Goal: Check status: Check status

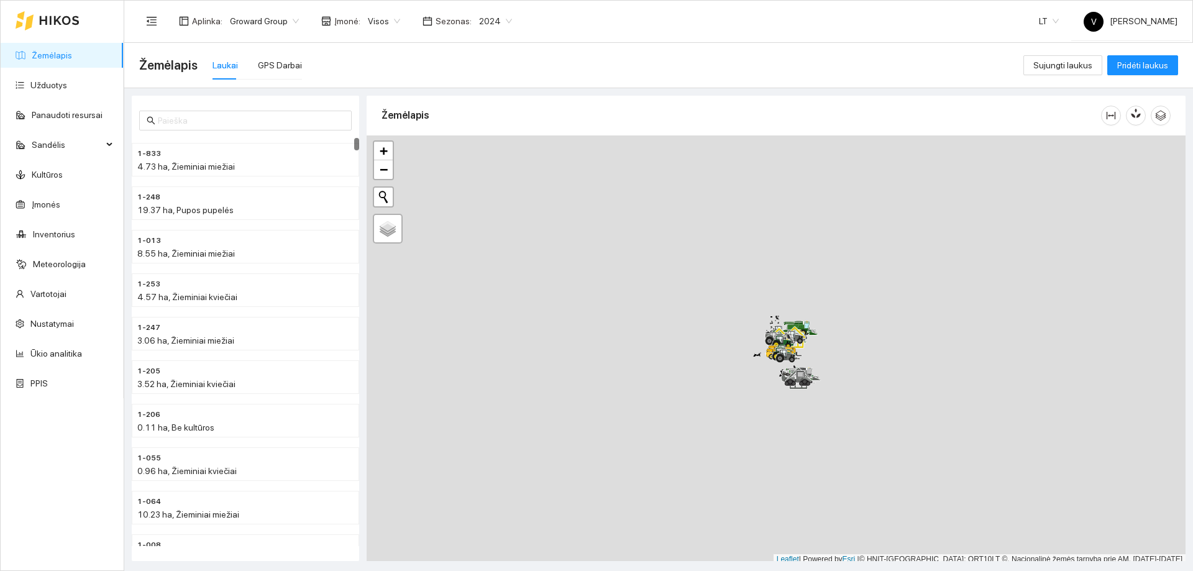
click at [497, 19] on span "2024" at bounding box center [495, 21] width 33 height 19
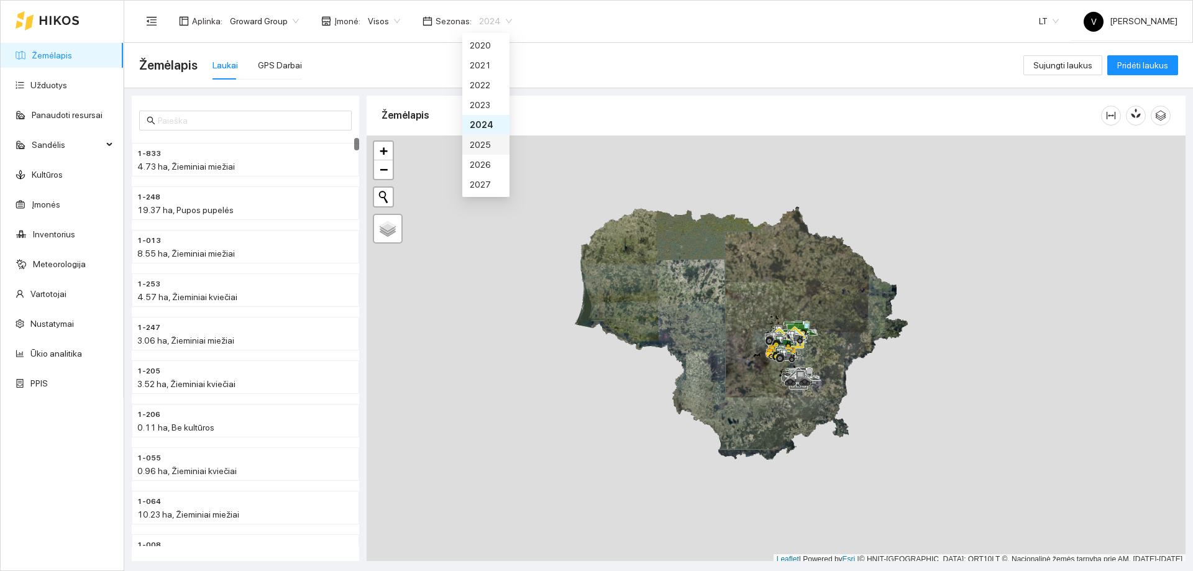
click at [488, 148] on div "2025" at bounding box center [486, 145] width 32 height 14
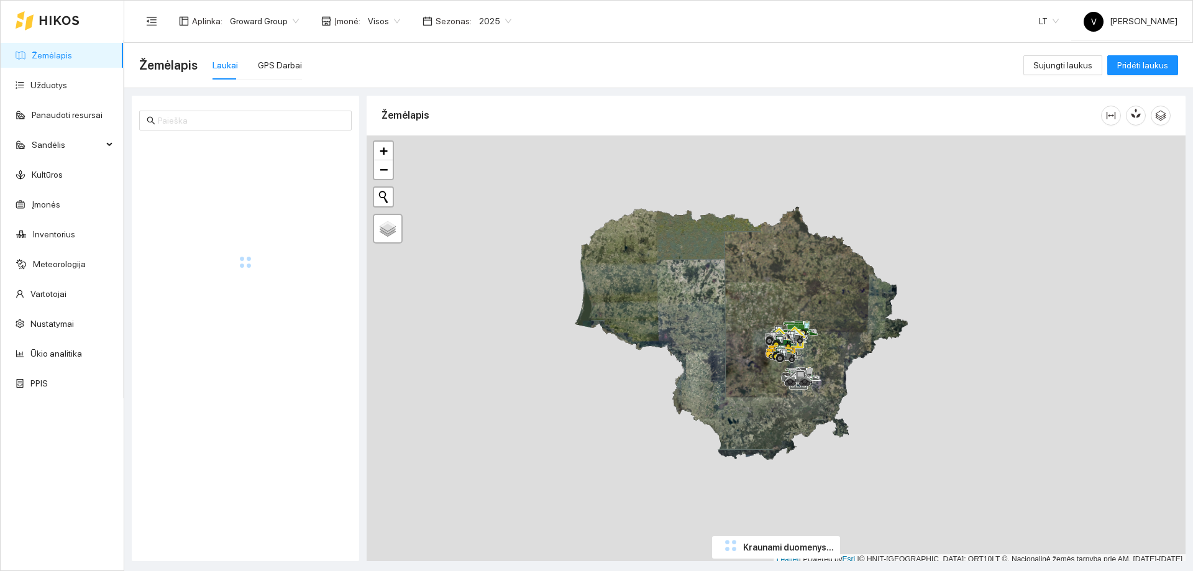
click at [500, 21] on span "2025" at bounding box center [495, 21] width 32 height 19
click at [480, 163] on div "2026" at bounding box center [486, 165] width 32 height 14
click at [383, 24] on span "Visos" at bounding box center [384, 21] width 32 height 19
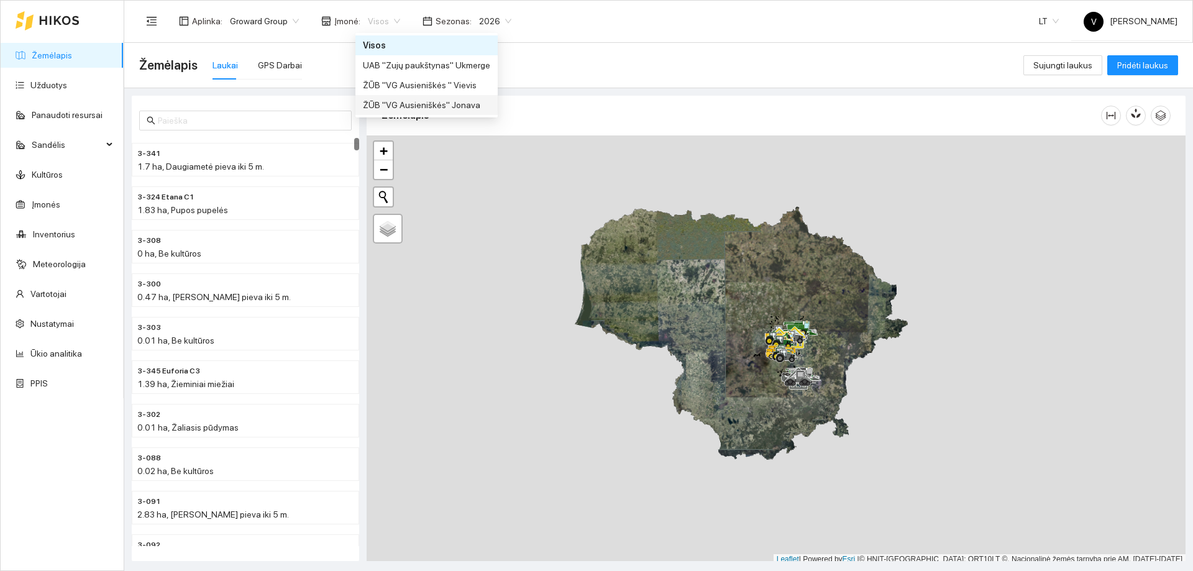
click at [414, 104] on div "ŽŪB "VG Ausieniškės" Jonava" at bounding box center [426, 105] width 127 height 14
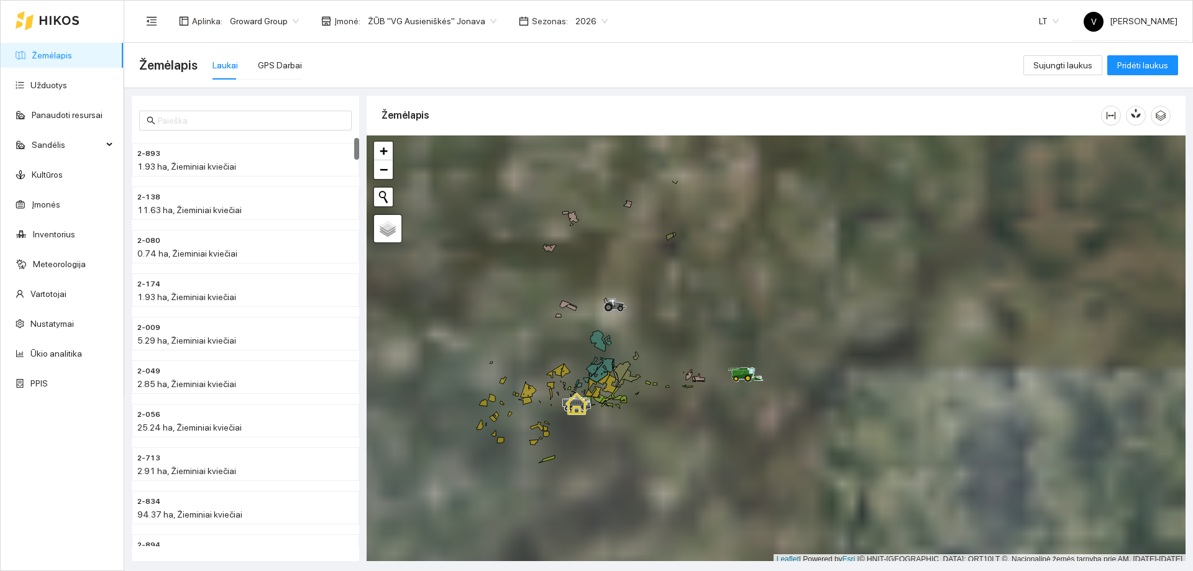
scroll to position [4, 0]
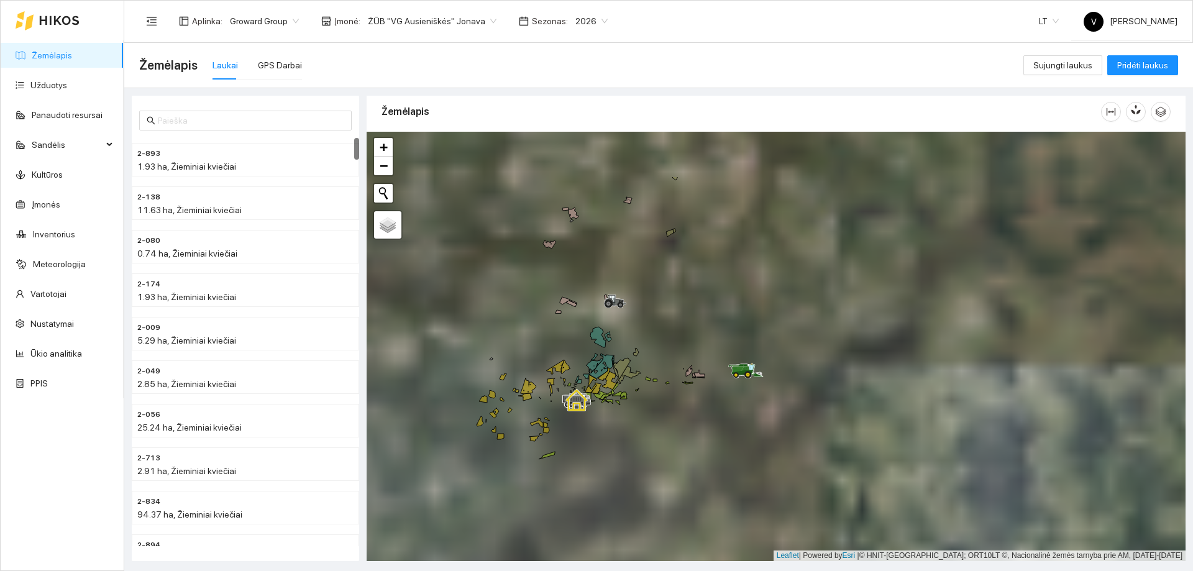
drag, startPoint x: 692, startPoint y: 411, endPoint x: 763, endPoint y: 481, distance: 99.8
click at [763, 347] on div at bounding box center [776, 347] width 819 height 430
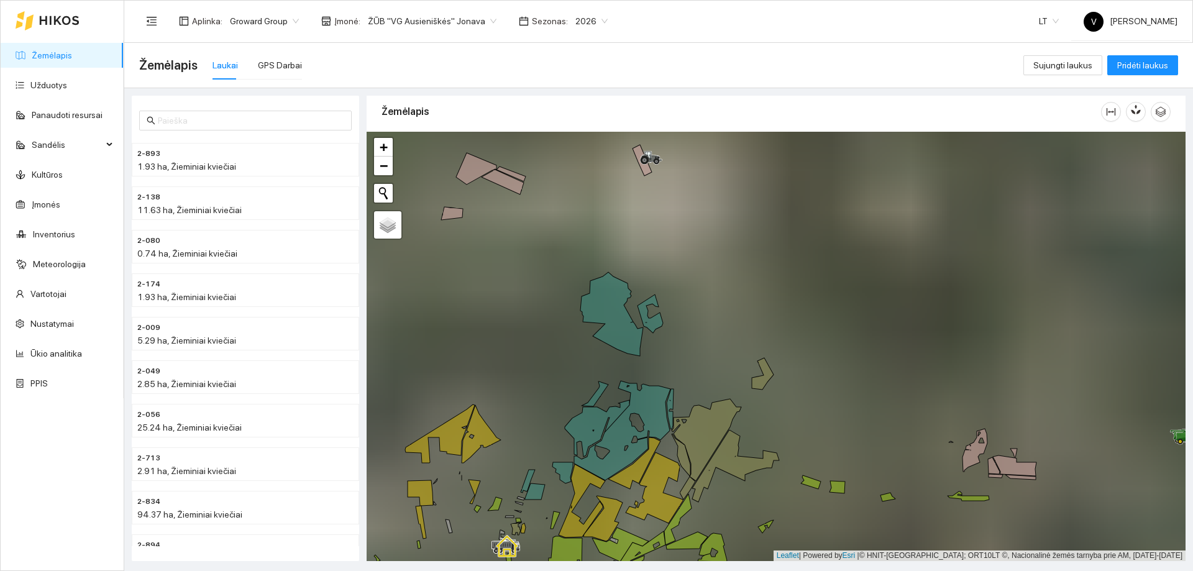
drag, startPoint x: 697, startPoint y: 438, endPoint x: 720, endPoint y: 354, distance: 87.6
click at [720, 347] on div at bounding box center [776, 347] width 819 height 430
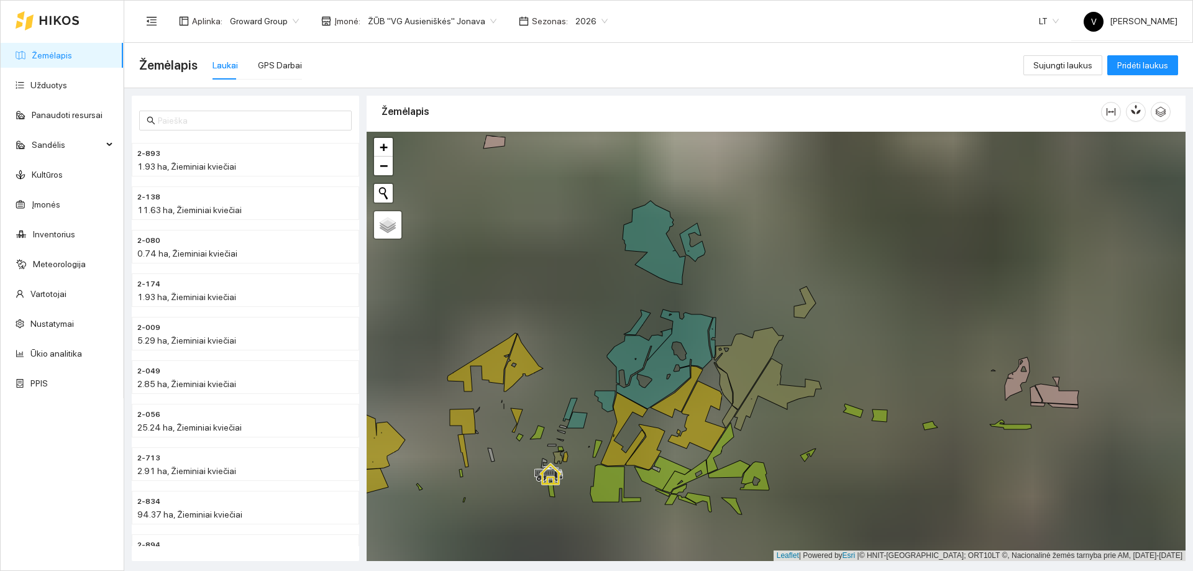
drag, startPoint x: 759, startPoint y: 287, endPoint x: 767, endPoint y: 273, distance: 15.4
click at [767, 273] on div at bounding box center [776, 347] width 819 height 430
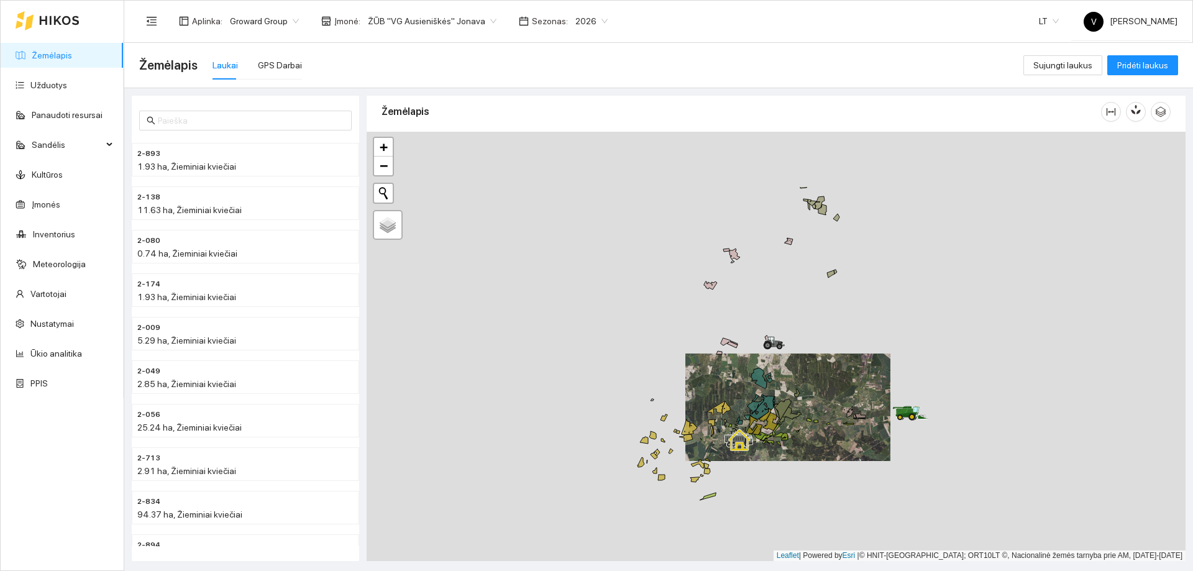
drag, startPoint x: 801, startPoint y: 311, endPoint x: 802, endPoint y: 370, distance: 59.7
click at [795, 347] on div at bounding box center [776, 347] width 819 height 430
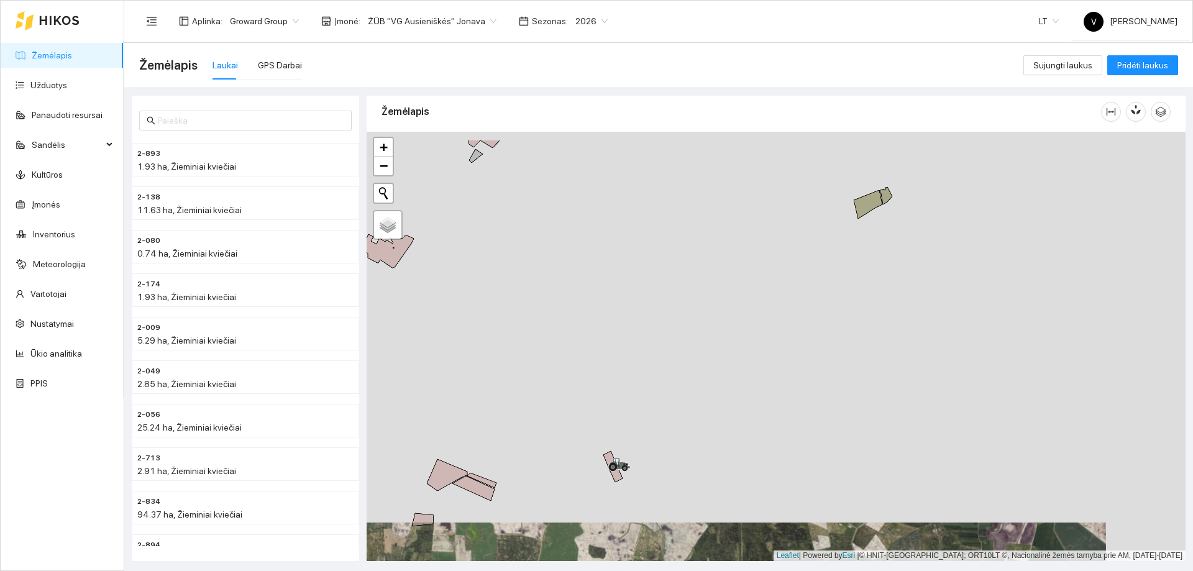
drag, startPoint x: 809, startPoint y: 315, endPoint x: 763, endPoint y: 478, distance: 169.1
click at [763, 347] on div at bounding box center [776, 347] width 819 height 430
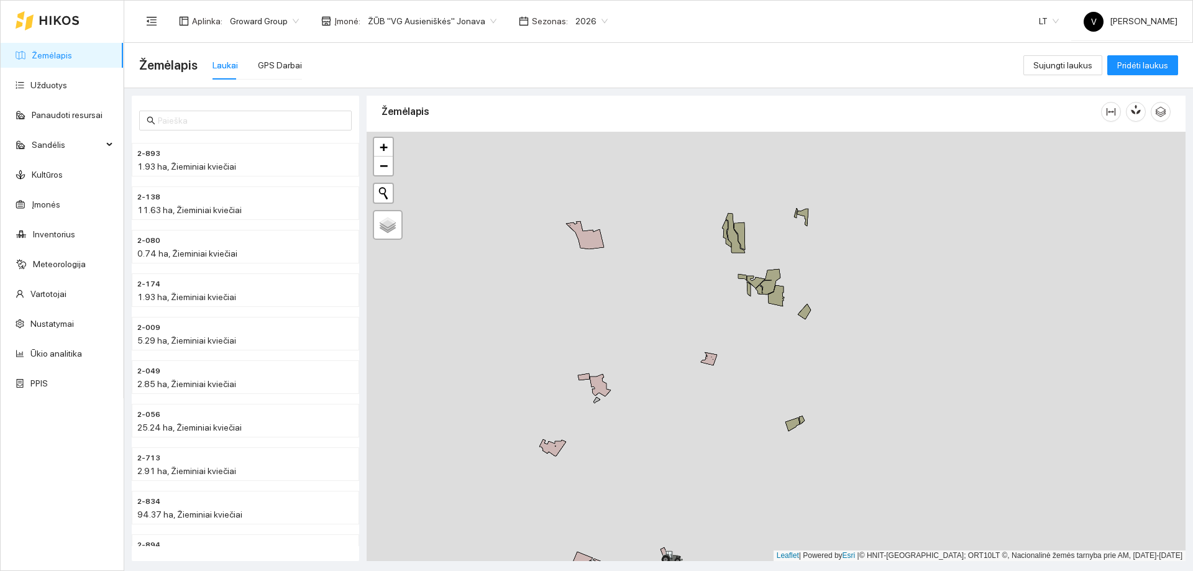
drag, startPoint x: 768, startPoint y: 330, endPoint x: 768, endPoint y: 384, distance: 53.5
click at [768, 347] on div at bounding box center [776, 347] width 819 height 430
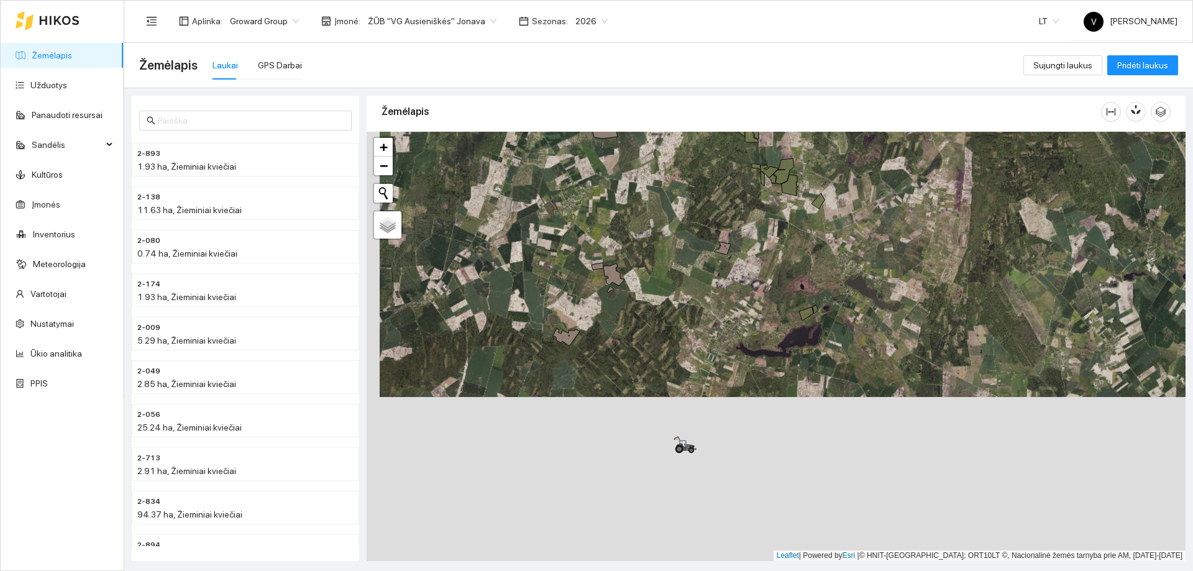
drag, startPoint x: 806, startPoint y: 418, endPoint x: 812, endPoint y: 272, distance: 145.6
click at [795, 273] on div at bounding box center [776, 347] width 819 height 430
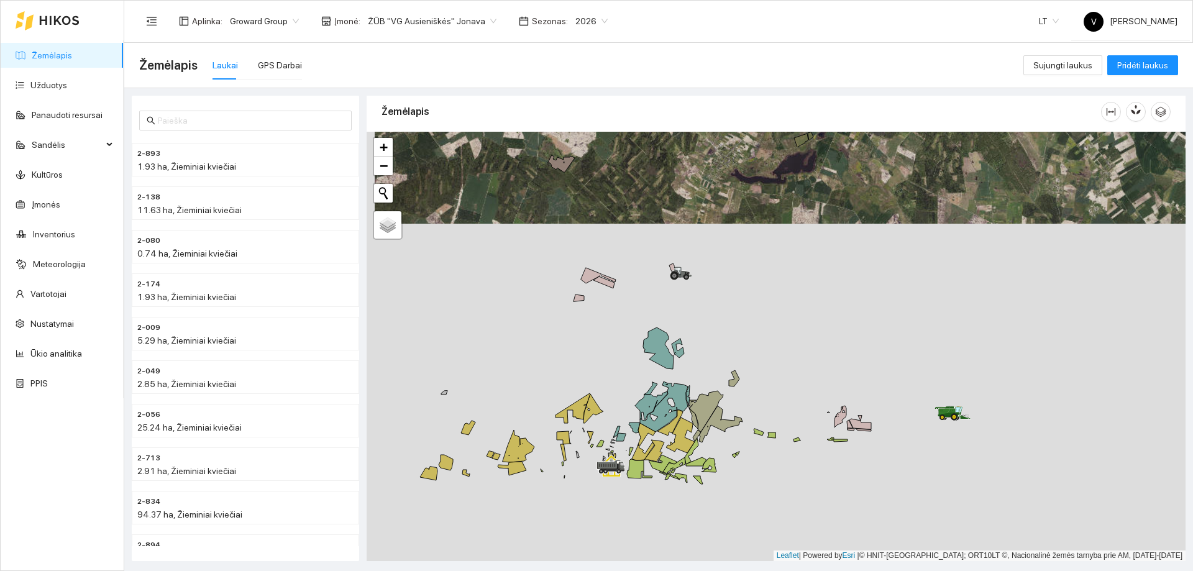
drag, startPoint x: 812, startPoint y: 402, endPoint x: 789, endPoint y: 310, distance: 95.0
click at [795, 282] on div at bounding box center [776, 347] width 819 height 430
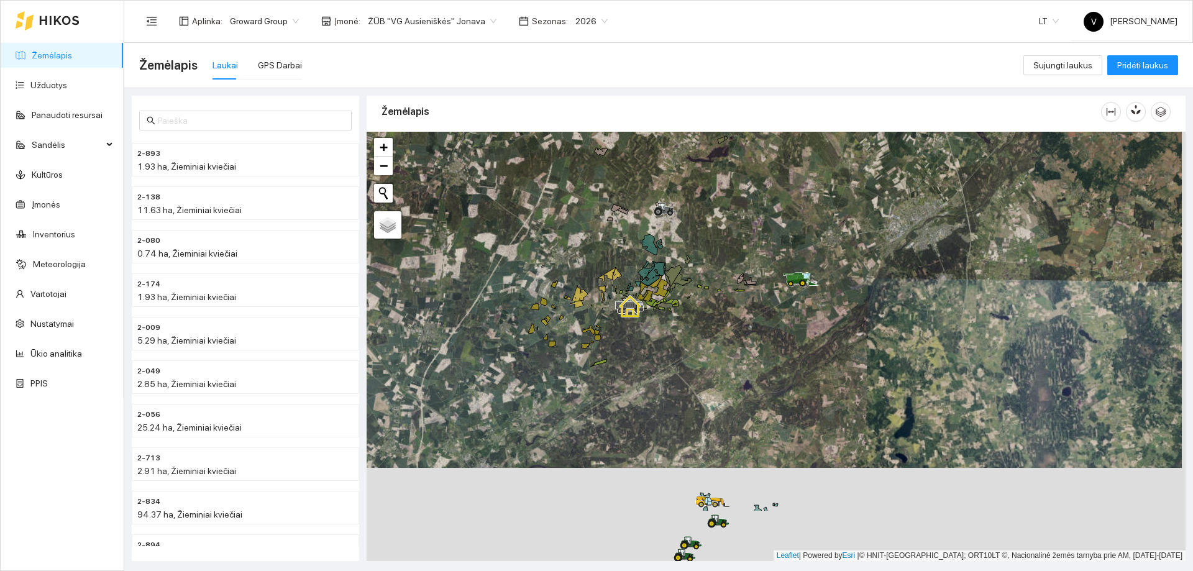
drag, startPoint x: 707, startPoint y: 367, endPoint x: 707, endPoint y: 333, distance: 34.2
click at [707, 333] on div at bounding box center [776, 347] width 819 height 430
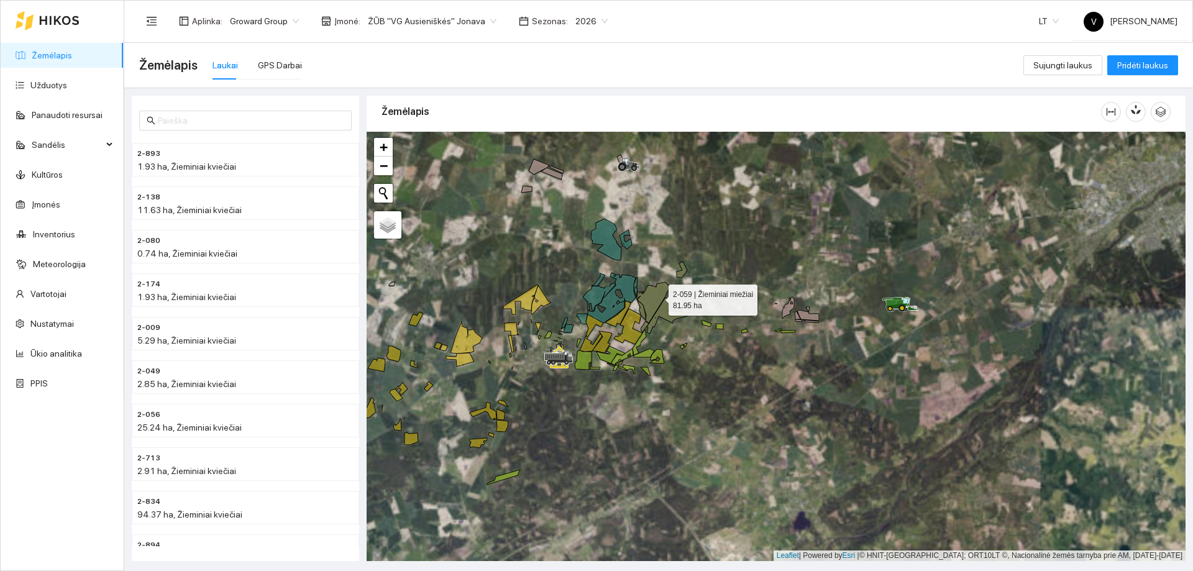
drag, startPoint x: 658, startPoint y: 290, endPoint x: 656, endPoint y: 351, distance: 61.6
click at [661, 323] on icon at bounding box center [653, 302] width 35 height 41
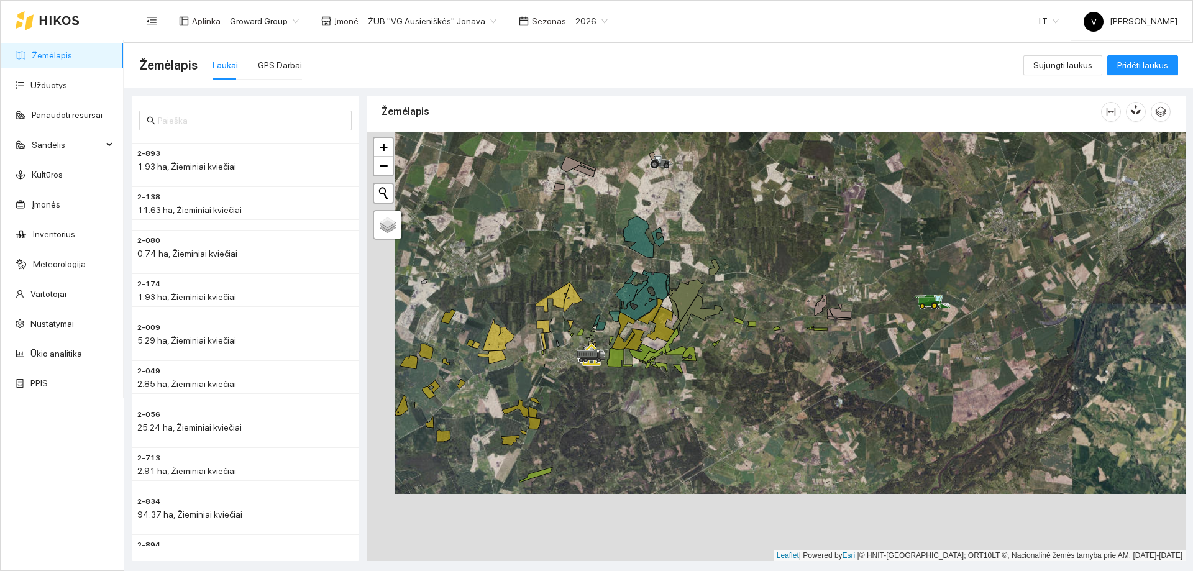
drag, startPoint x: 627, startPoint y: 415, endPoint x: 643, endPoint y: 382, distance: 36.4
click at [643, 347] on div at bounding box center [776, 347] width 819 height 430
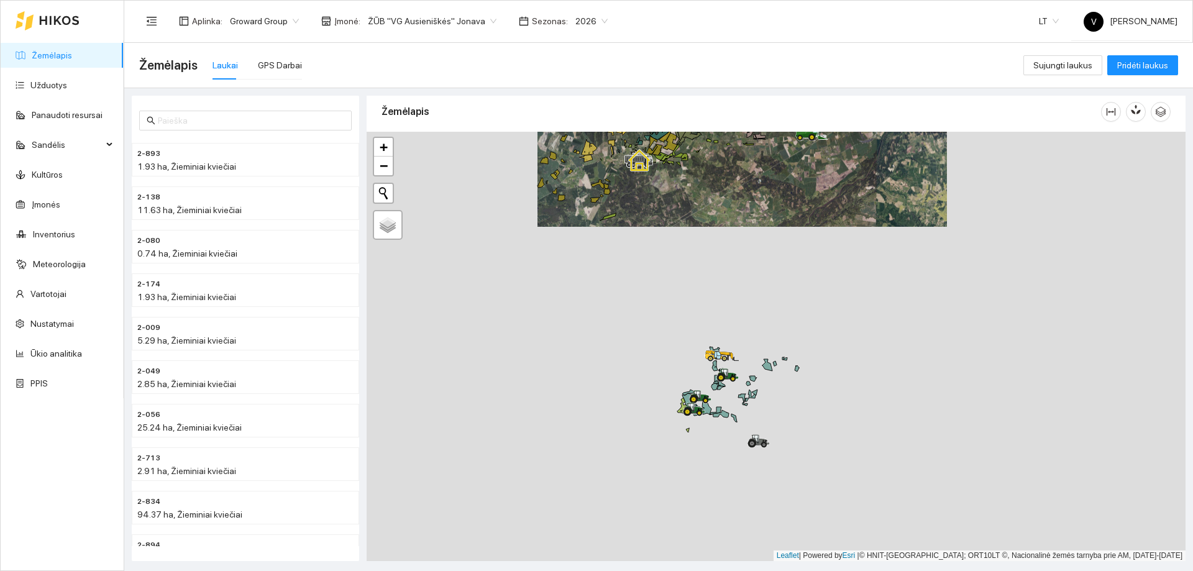
drag, startPoint x: 654, startPoint y: 392, endPoint x: 658, endPoint y: 221, distance: 171.6
click at [658, 221] on div at bounding box center [776, 347] width 819 height 430
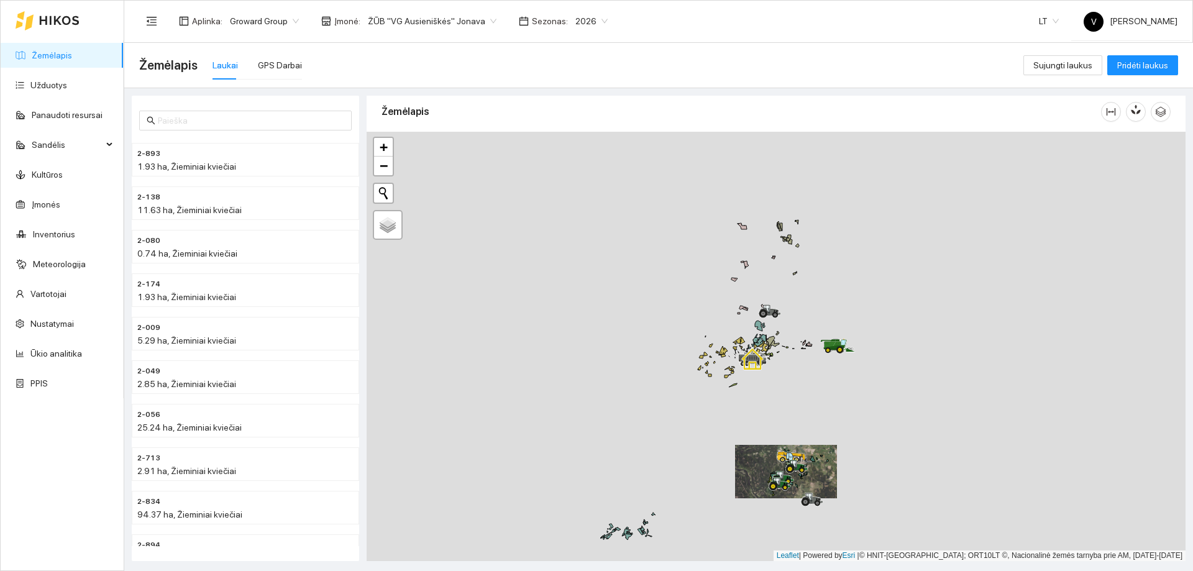
drag, startPoint x: 806, startPoint y: 406, endPoint x: 804, endPoint y: 420, distance: 14.4
click at [795, 347] on div at bounding box center [776, 347] width 819 height 430
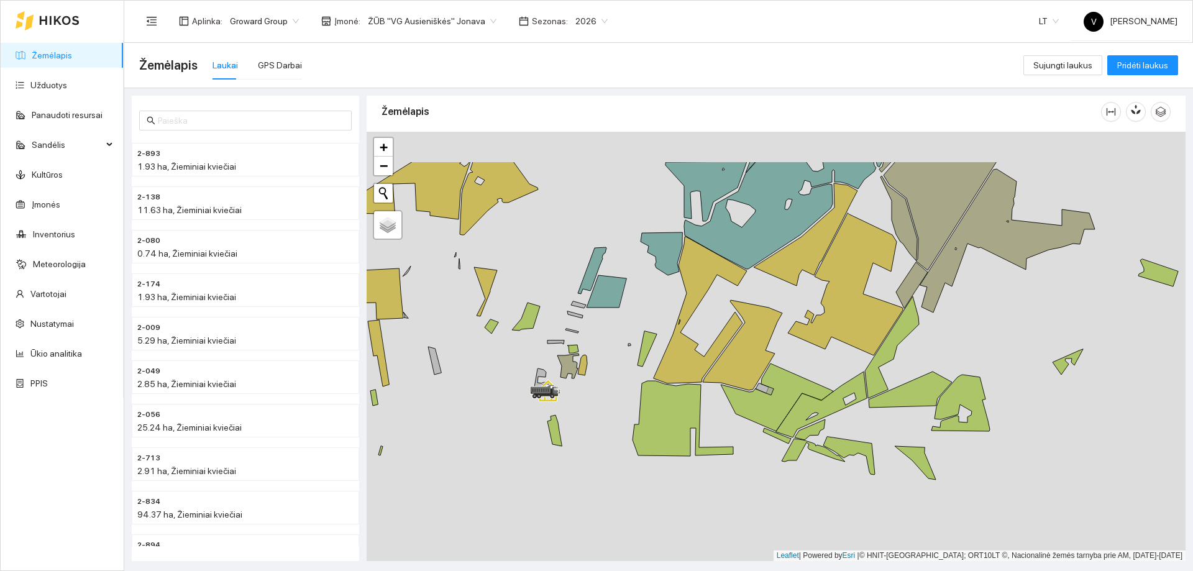
drag, startPoint x: 613, startPoint y: 370, endPoint x: 620, endPoint y: 388, distance: 20.1
click at [620, 347] on div at bounding box center [776, 347] width 819 height 430
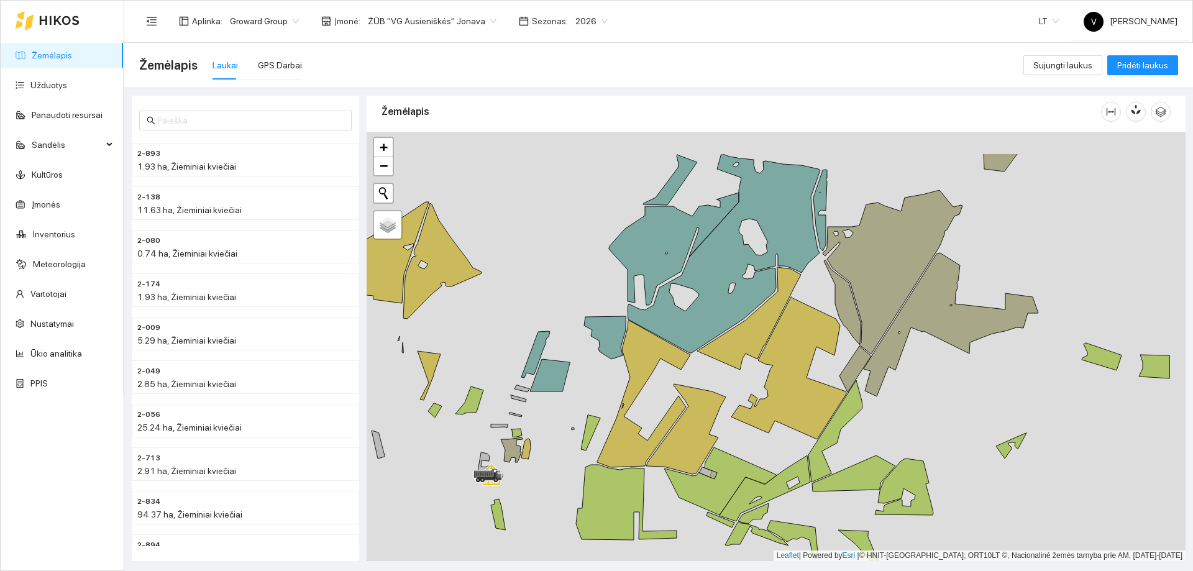
drag, startPoint x: 975, startPoint y: 369, endPoint x: 929, endPoint y: 396, distance: 53.7
click at [795, 347] on div at bounding box center [776, 347] width 819 height 430
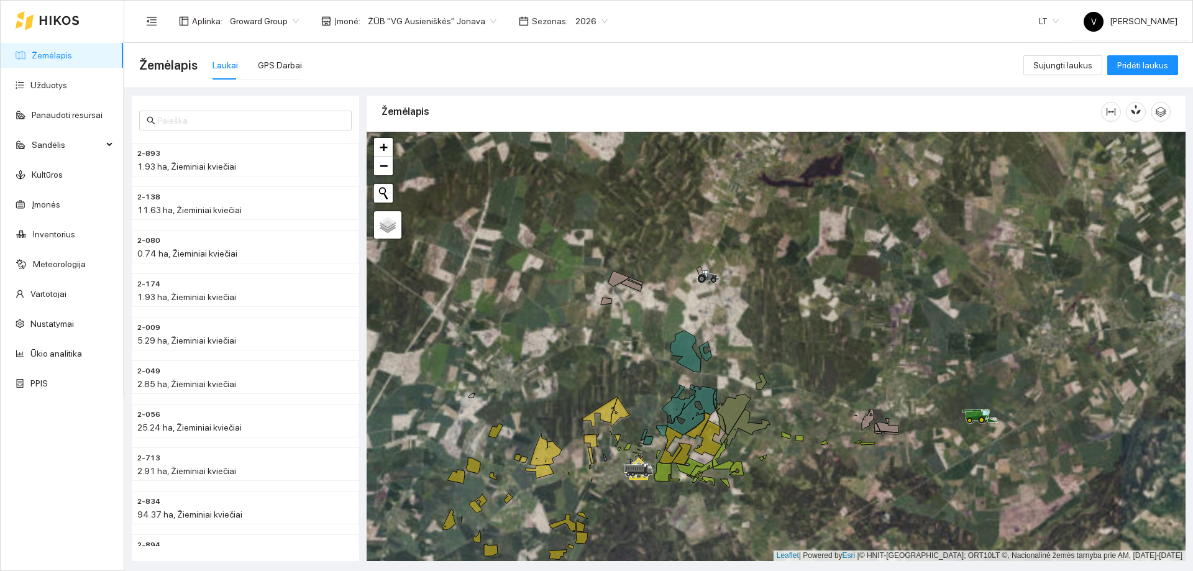
drag, startPoint x: 690, startPoint y: 262, endPoint x: 659, endPoint y: 344, distance: 87.7
click at [659, 344] on div at bounding box center [776, 347] width 819 height 430
click at [795, 117] on button "button" at bounding box center [1111, 112] width 20 height 20
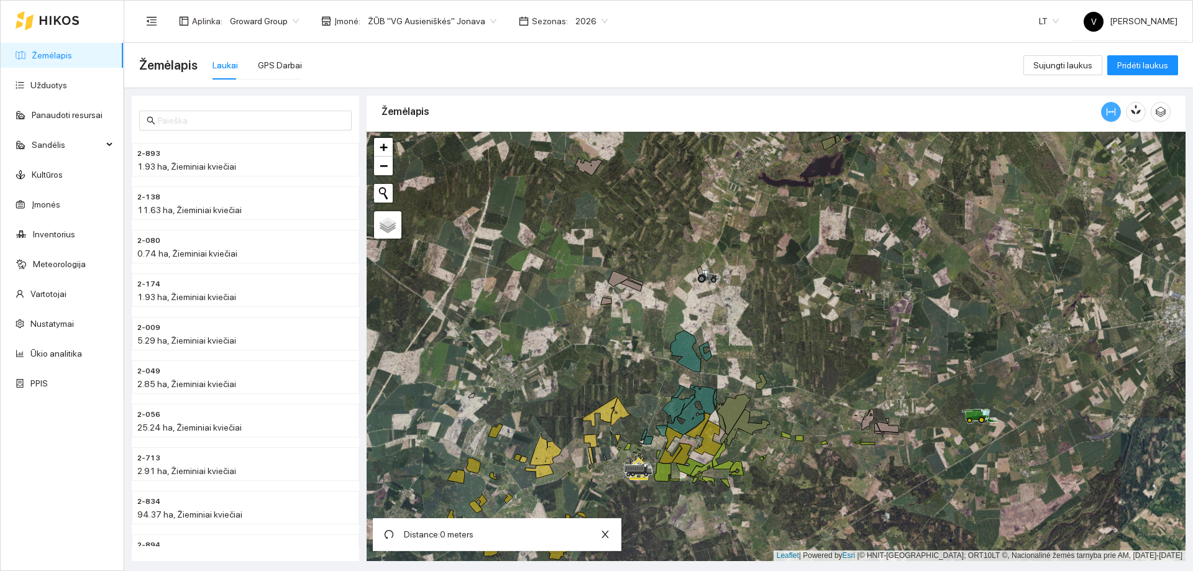
click at [795, 117] on button "button" at bounding box center [1111, 112] width 20 height 20
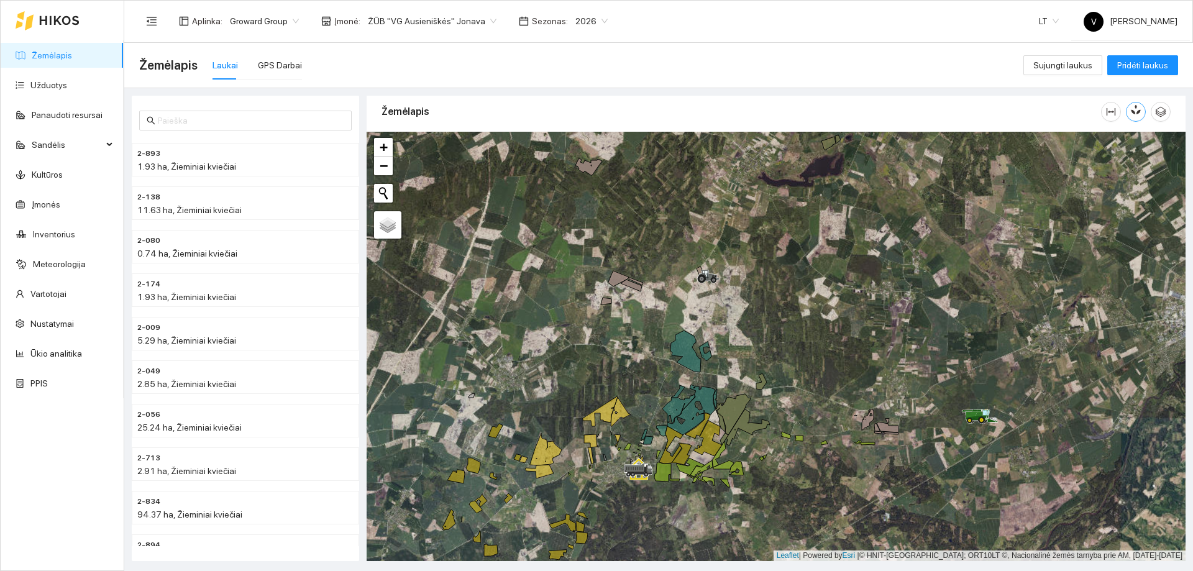
click at [795, 112] on icon "button" at bounding box center [1133, 111] width 5 height 5
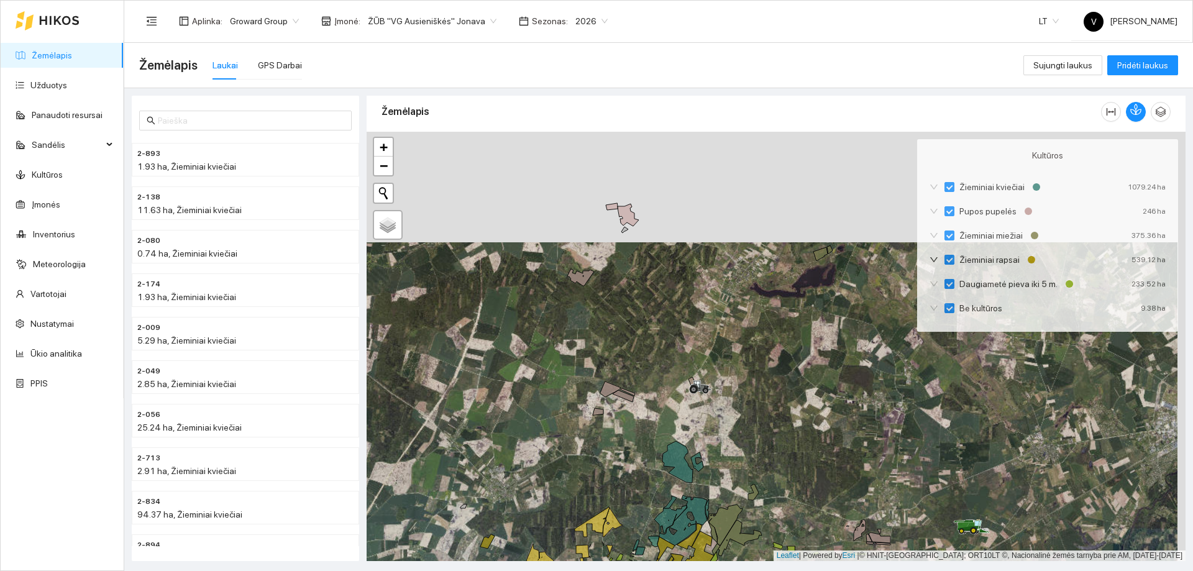
drag, startPoint x: 598, startPoint y: 270, endPoint x: 594, endPoint y: 328, distance: 58.5
click at [594, 328] on div at bounding box center [776, 347] width 819 height 430
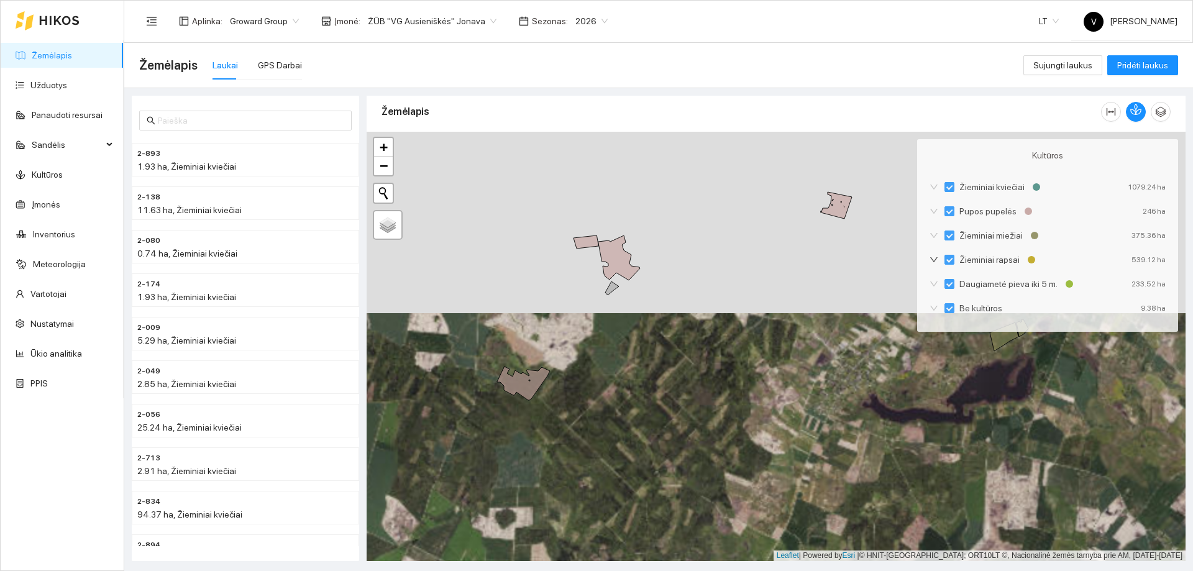
click at [602, 344] on div at bounding box center [776, 347] width 819 height 430
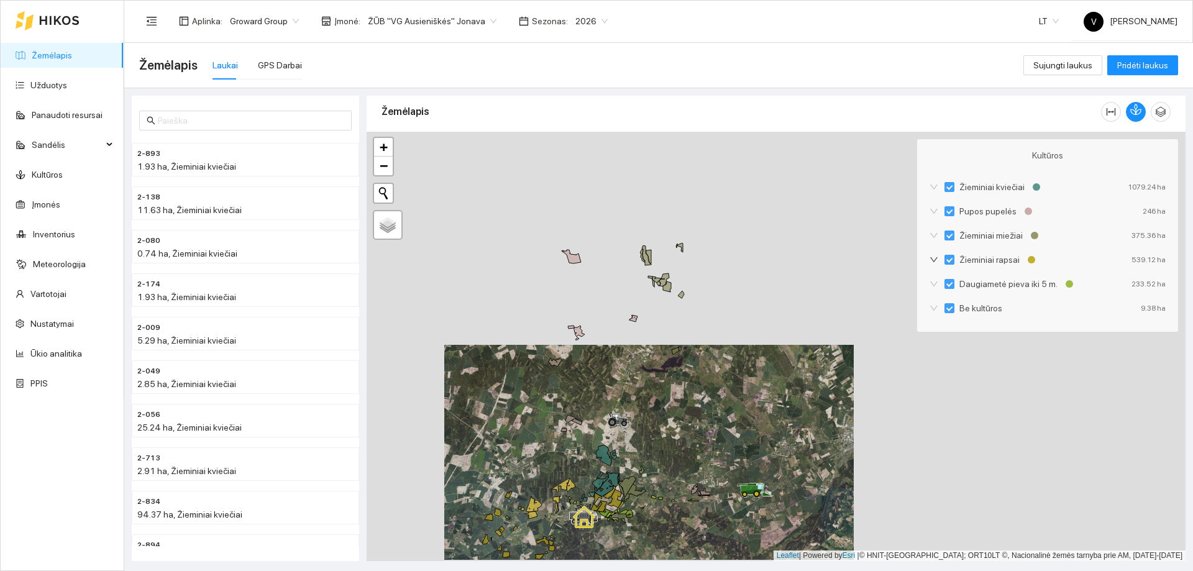
drag, startPoint x: 697, startPoint y: 400, endPoint x: 698, endPoint y: 237, distance: 162.9
click at [698, 237] on div at bounding box center [776, 347] width 819 height 430
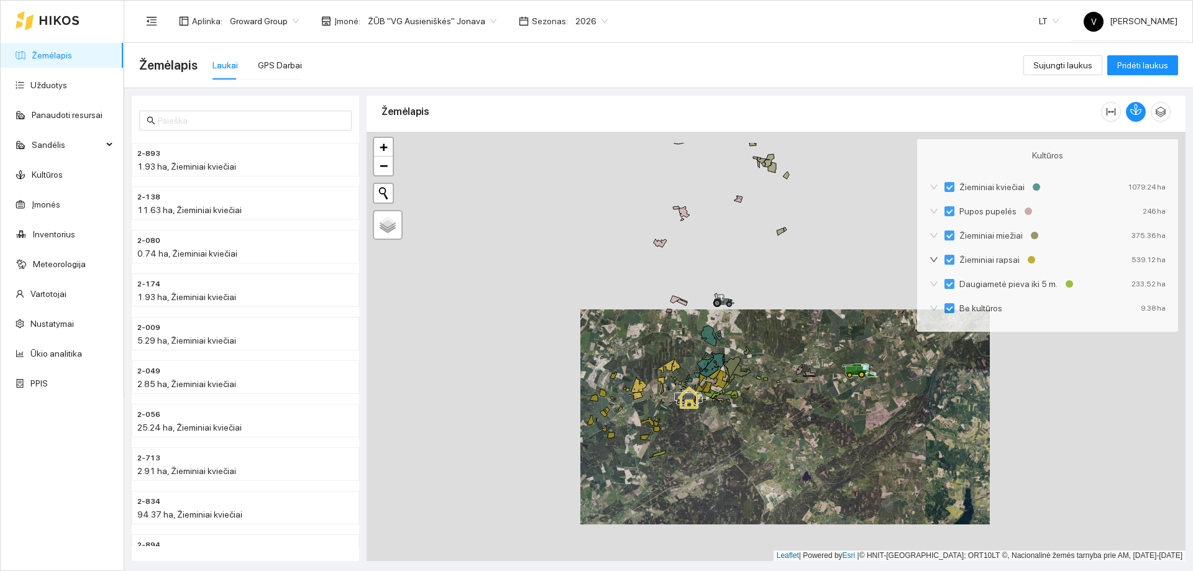
drag, startPoint x: 897, startPoint y: 347, endPoint x: 756, endPoint y: 424, distance: 160.5
click at [756, 347] on div at bounding box center [776, 347] width 819 height 430
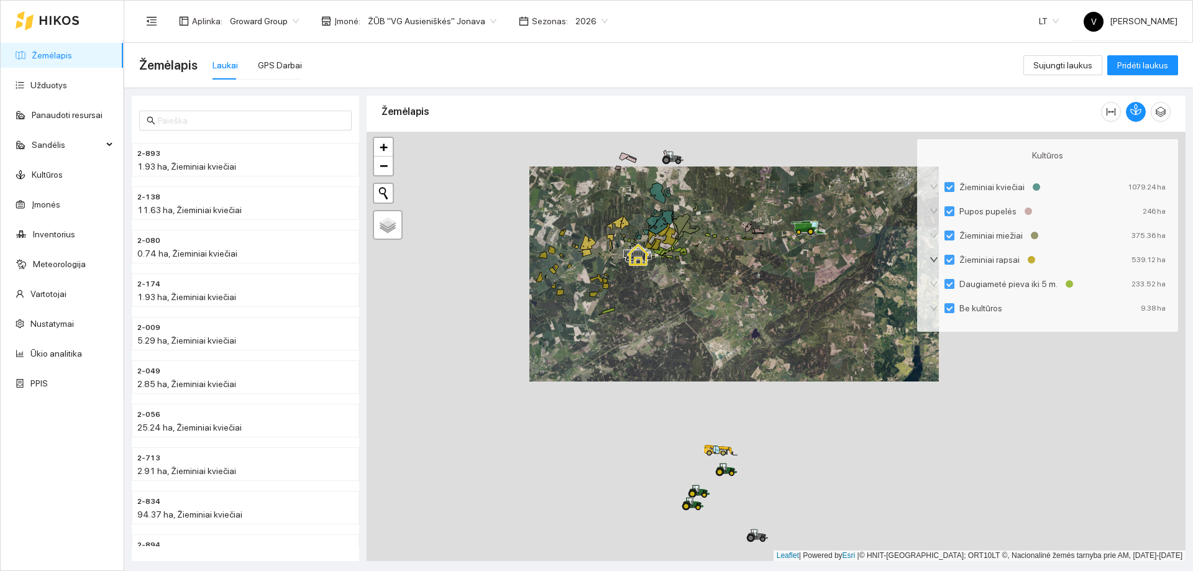
drag, startPoint x: 813, startPoint y: 400, endPoint x: 778, endPoint y: 282, distance: 123.7
click at [791, 248] on div at bounding box center [776, 347] width 819 height 430
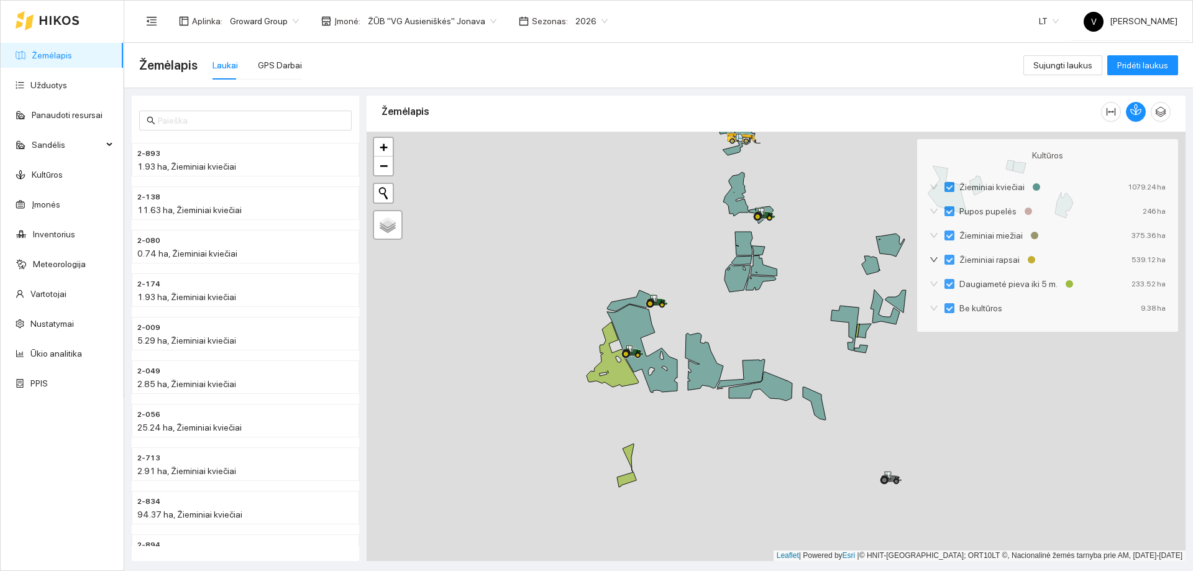
drag, startPoint x: 650, startPoint y: 365, endPoint x: 671, endPoint y: 288, distance: 80.1
click at [671, 305] on icon at bounding box center [642, 349] width 70 height 88
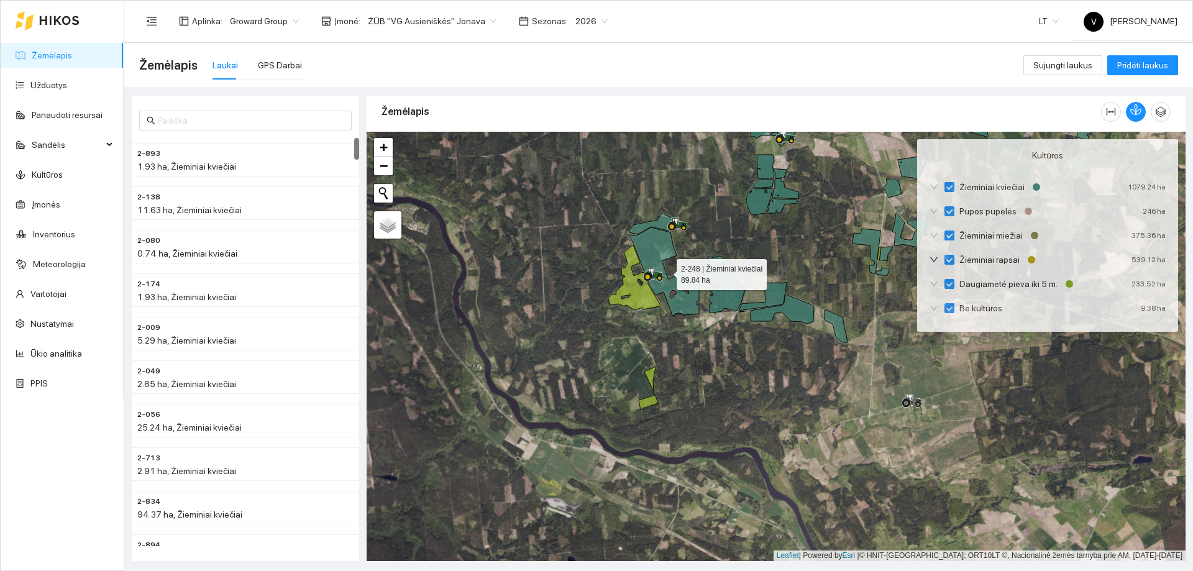
click at [305, 56] on div "Žemėlapis Laukai GPS Darbai" at bounding box center [581, 65] width 884 height 40
click at [283, 64] on div "GPS Darbai" at bounding box center [280, 65] width 44 height 14
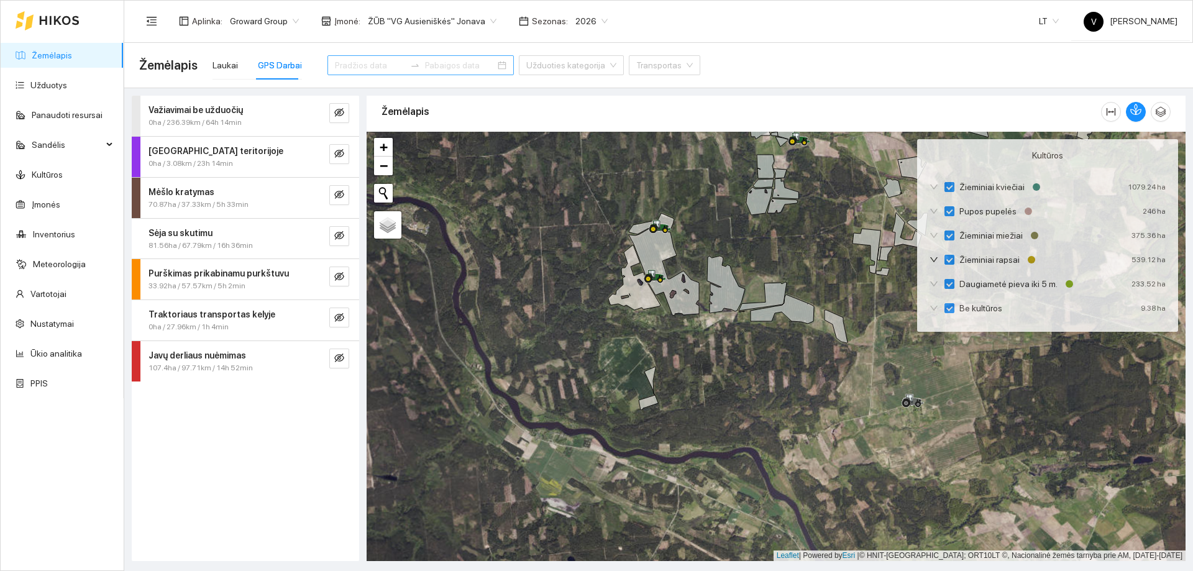
click at [425, 68] on input at bounding box center [460, 65] width 70 height 14
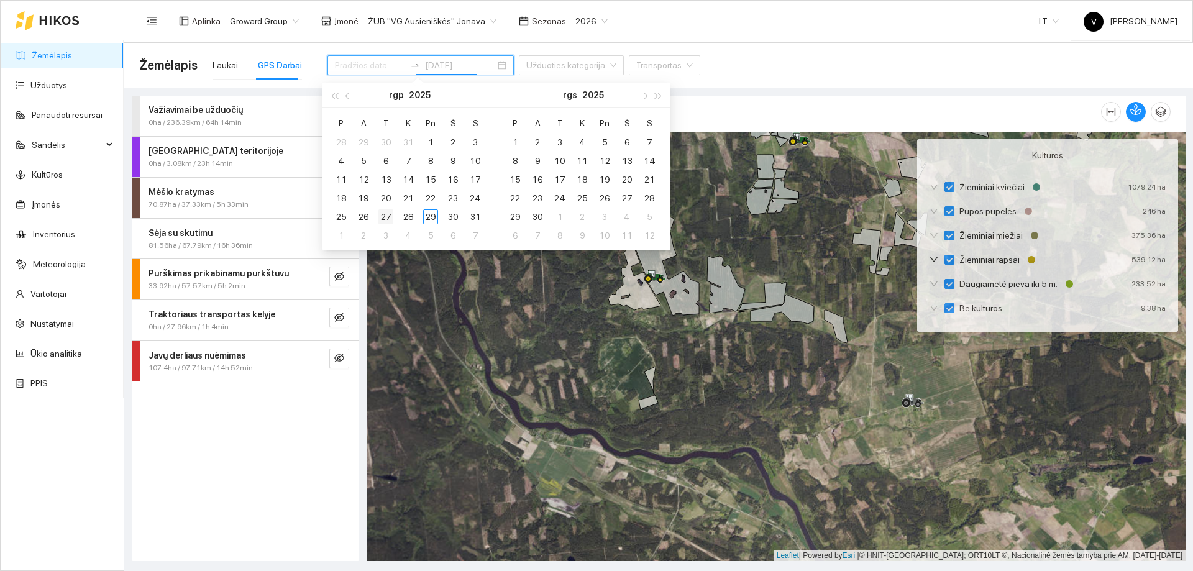
type input "[DATE]"
click at [385, 218] on div "27" at bounding box center [386, 216] width 15 height 15
click at [473, 220] on table "[PERSON_NAME] Pn Š S 28 29 30 31 1 2 3 4 5 6 7 8 9 10 11 12 13 14 15 16 17 18 1…" at bounding box center [408, 179] width 157 height 132
type input "[DATE]"
click at [433, 214] on table "[PERSON_NAME] Pn Š S 28 29 30 31 1 2 3 4 5 6 7 8 9 10 11 12 13 14 15 16 17 18 1…" at bounding box center [408, 179] width 157 height 132
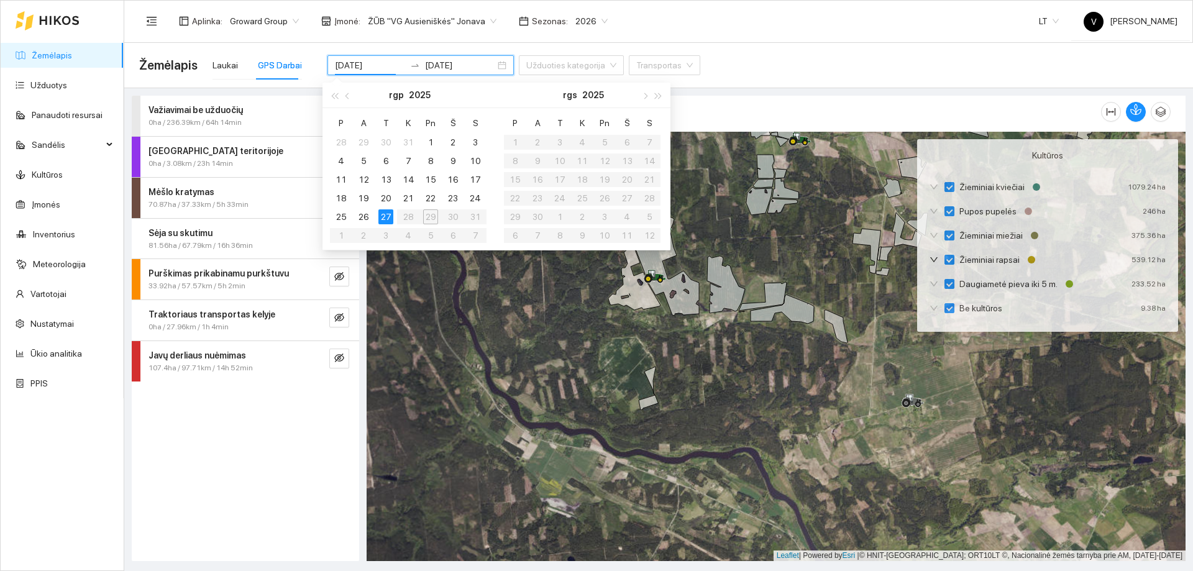
type input "[DATE]"
click at [388, 219] on div "27" at bounding box center [386, 216] width 15 height 15
click at [388, 219] on div "Žemėlapis Palydovas" at bounding box center [388, 225] width 30 height 30
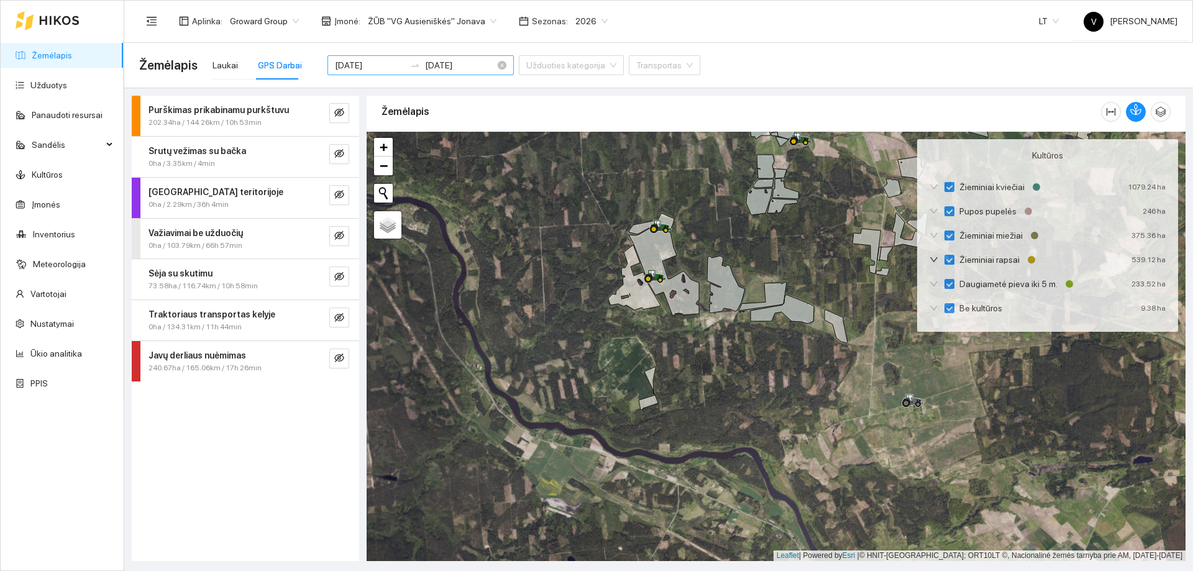
click at [462, 68] on input "[DATE]" at bounding box center [460, 65] width 70 height 14
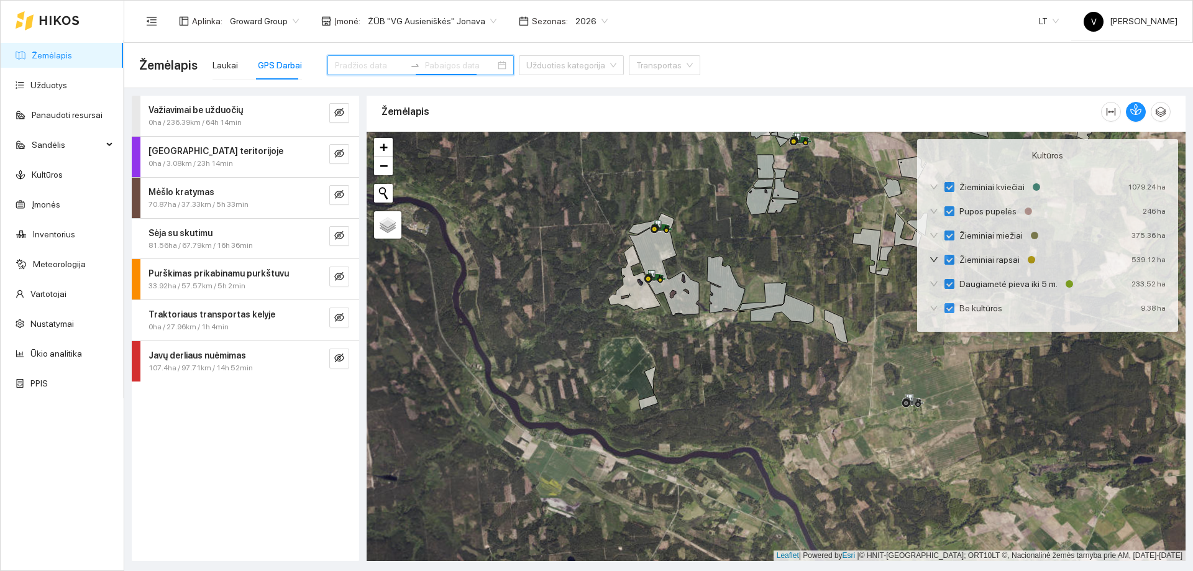
click at [465, 63] on input at bounding box center [460, 65] width 70 height 14
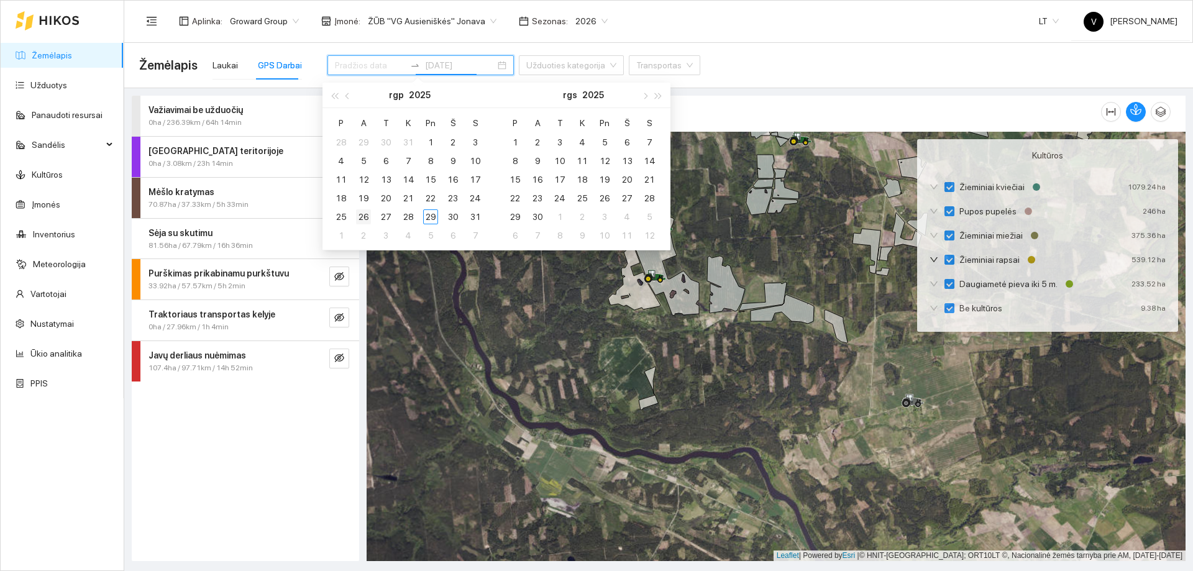
type input "[DATE]"
click at [371, 219] on td "26" at bounding box center [363, 217] width 22 height 19
type input "[DATE]"
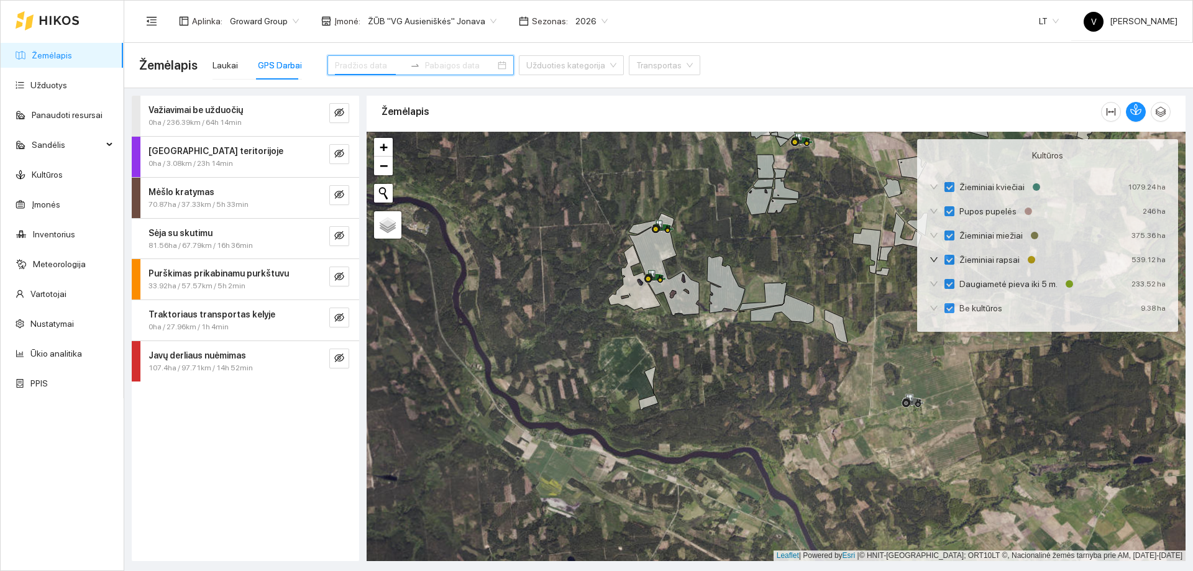
click at [480, 67] on div at bounding box center [421, 65] width 186 height 20
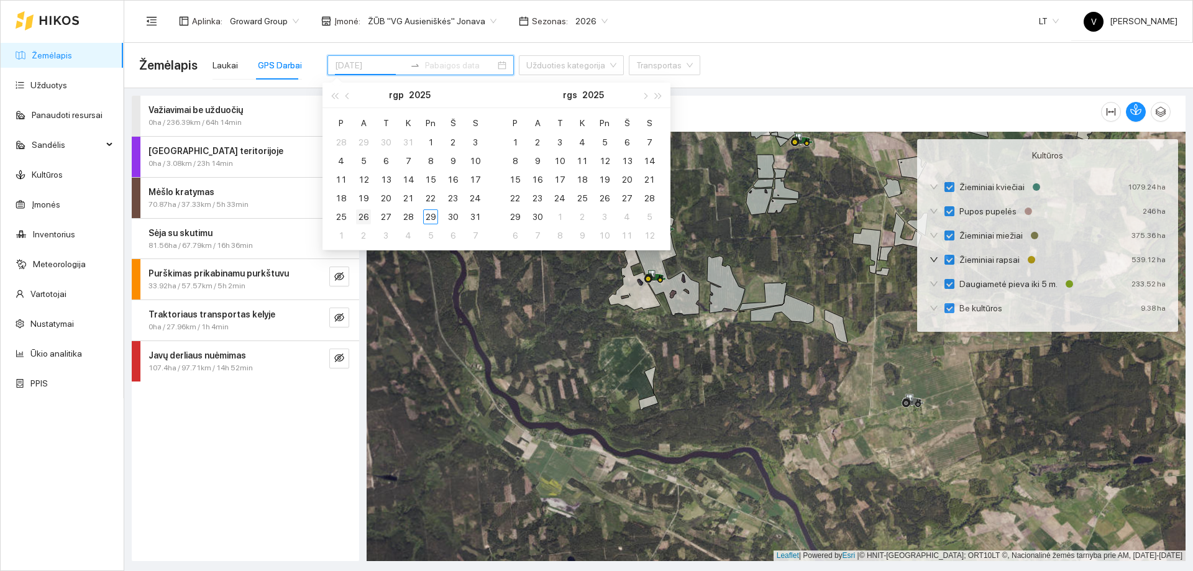
type input "[DATE]"
click at [367, 219] on div "26" at bounding box center [363, 216] width 15 height 15
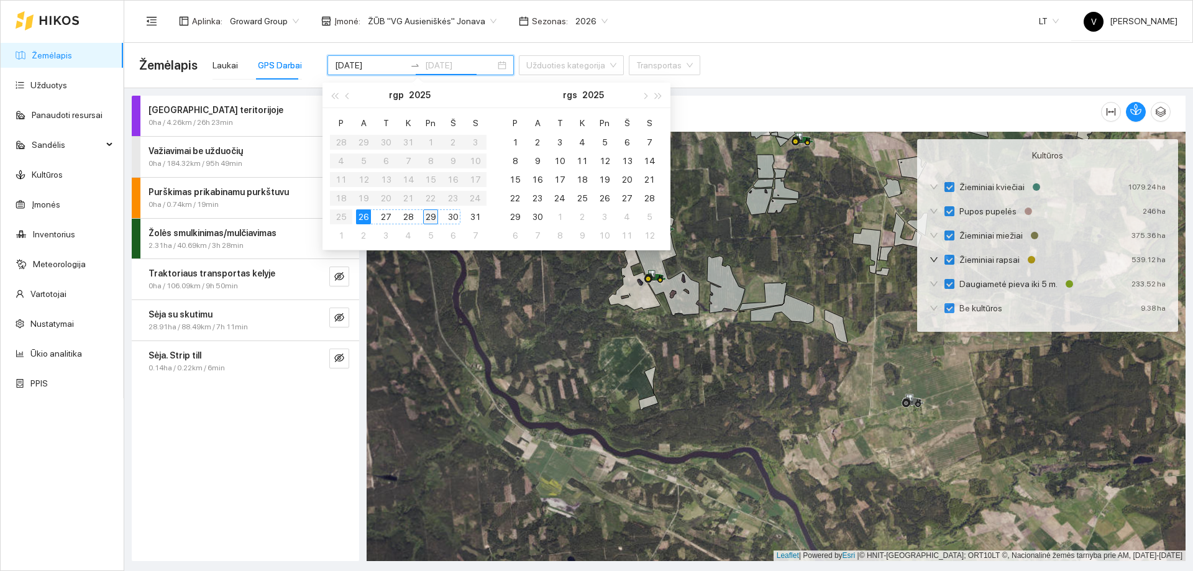
type input "[DATE]"
click at [427, 219] on div "29" at bounding box center [430, 216] width 15 height 15
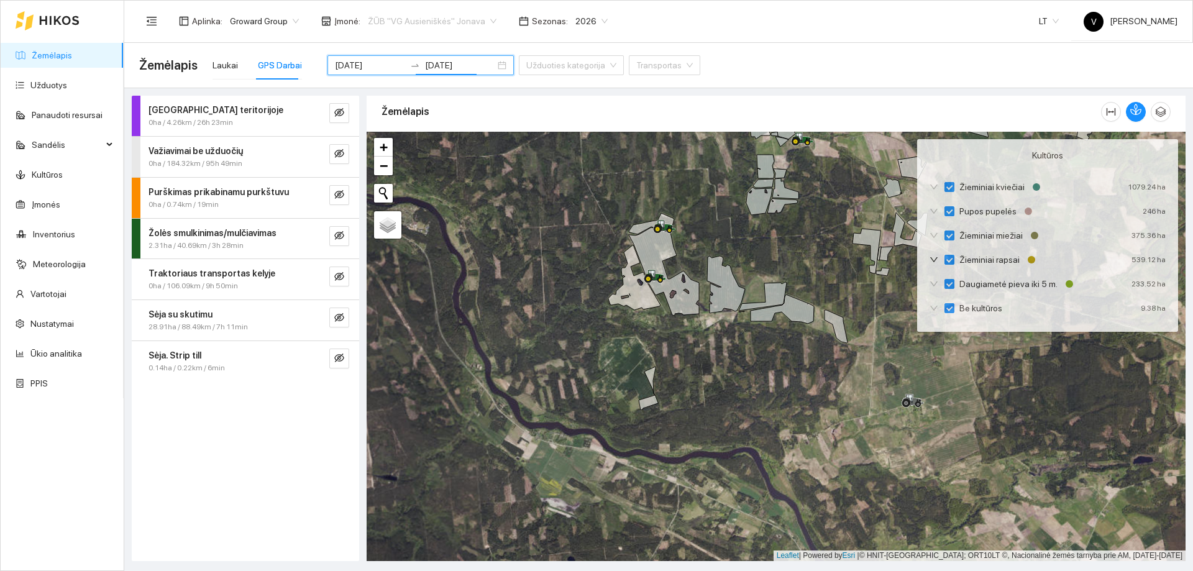
click at [477, 20] on span "ŽŪB "VG Ausieniškės" Jonava" at bounding box center [432, 21] width 129 height 19
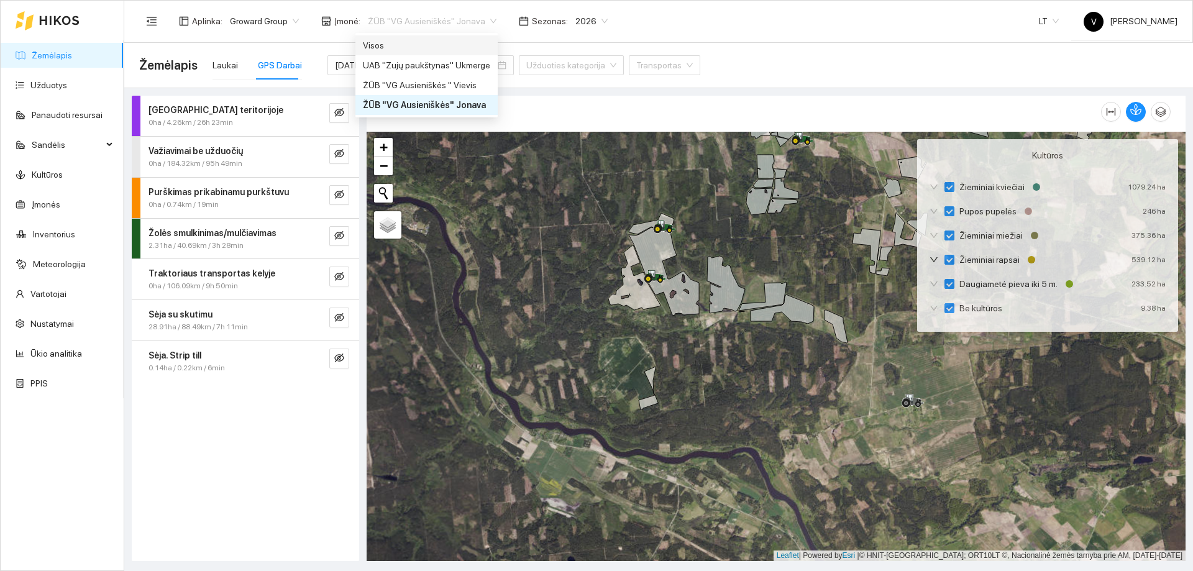
click at [464, 52] on div "Visos" at bounding box center [427, 45] width 142 height 20
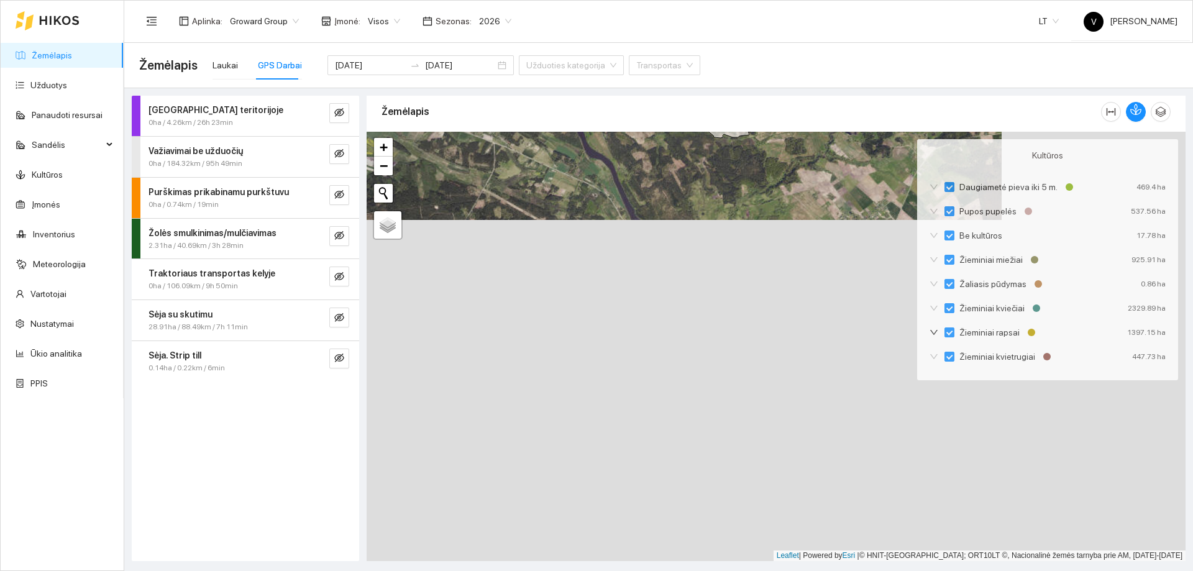
drag, startPoint x: 642, startPoint y: 260, endPoint x: 512, endPoint y: 140, distance: 177.7
click at [509, 140] on div at bounding box center [776, 347] width 819 height 430
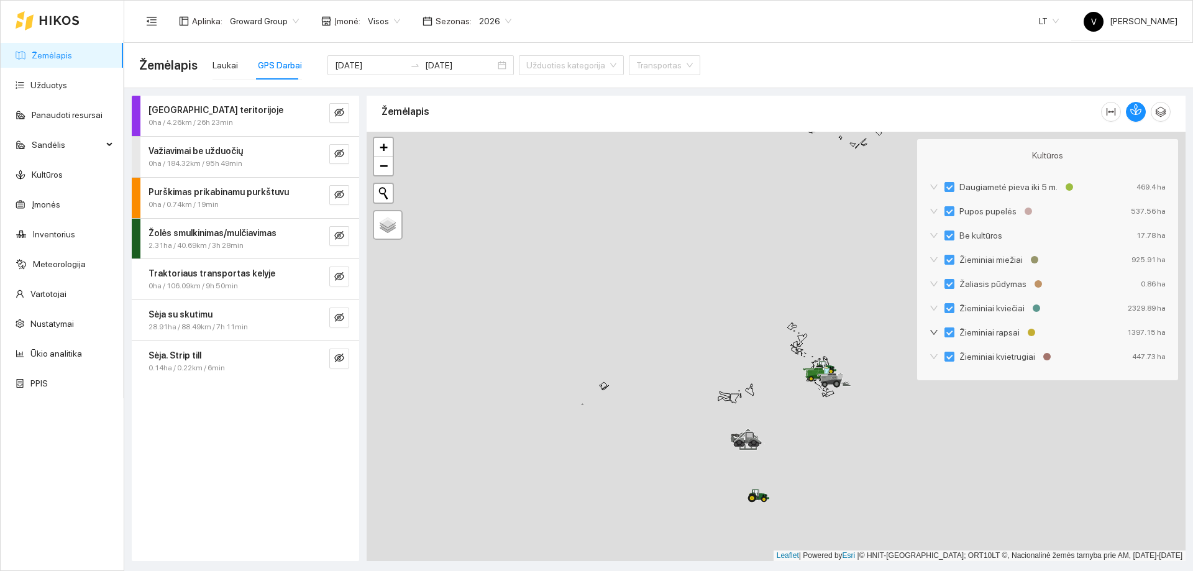
drag, startPoint x: 836, startPoint y: 429, endPoint x: 664, endPoint y: 208, distance: 279.5
click at [663, 208] on div at bounding box center [776, 347] width 819 height 430
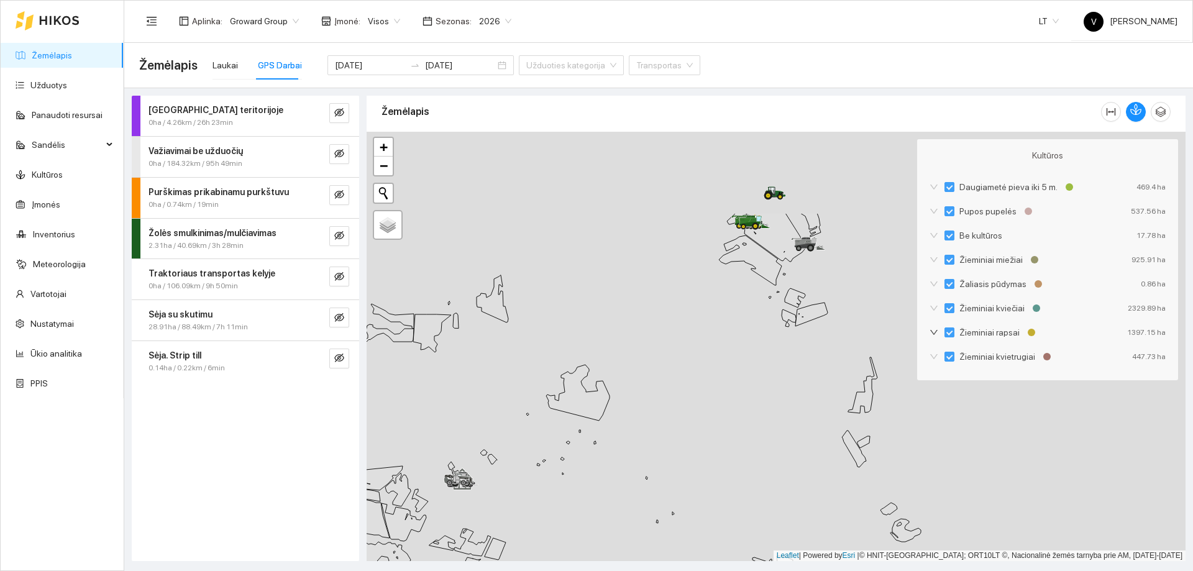
drag, startPoint x: 866, startPoint y: 219, endPoint x: 751, endPoint y: 392, distance: 208.1
click at [751, 347] on div at bounding box center [776, 347] width 819 height 430
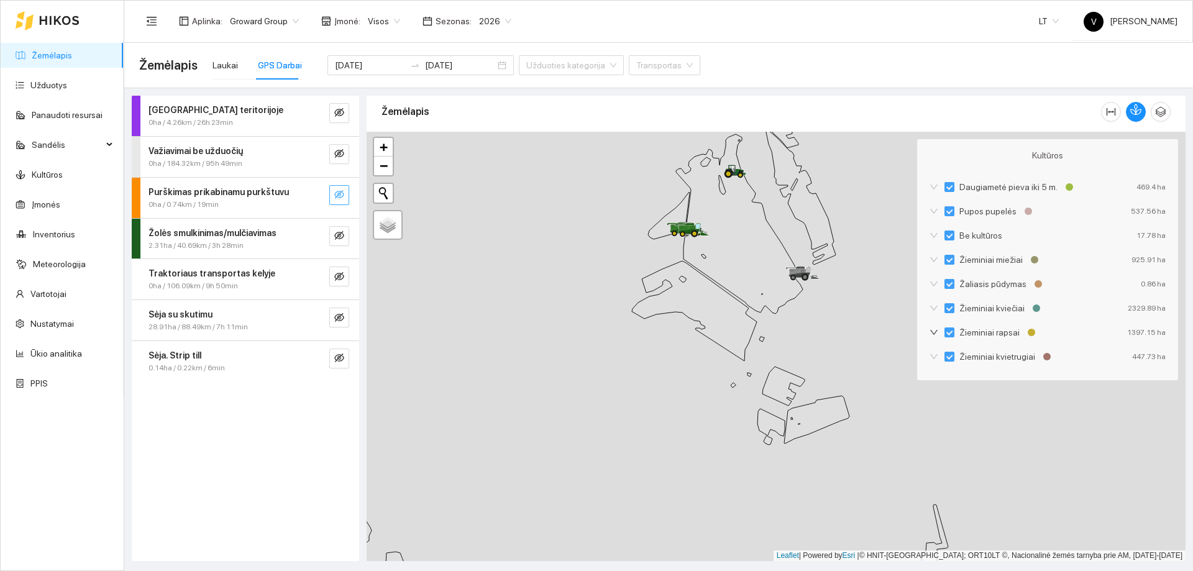
click at [339, 198] on icon "eye-invisible" at bounding box center [339, 195] width 10 height 10
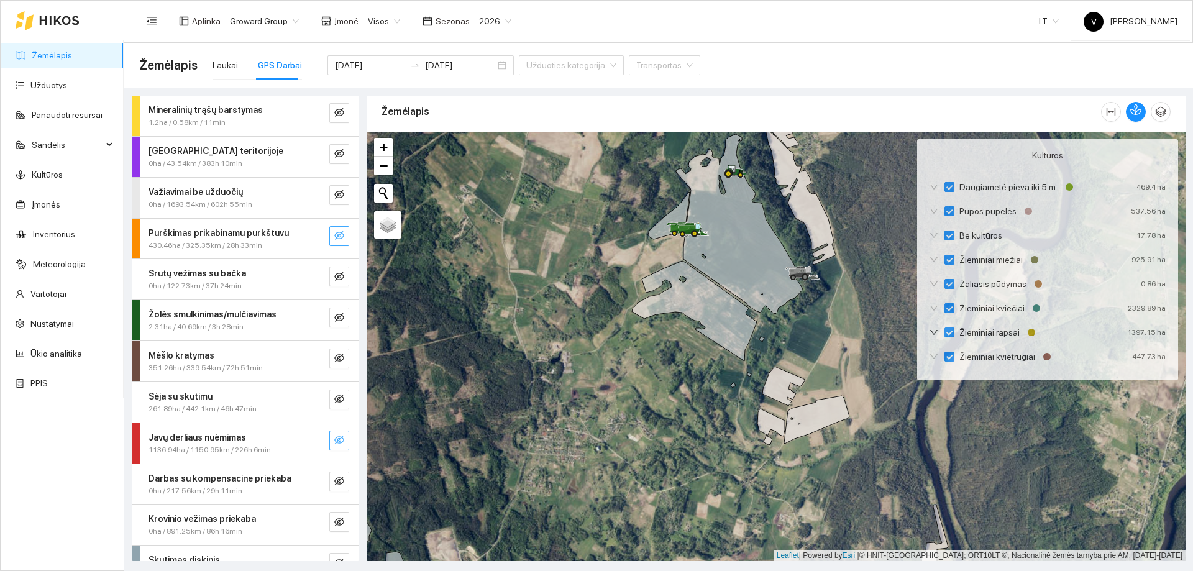
click at [334, 347] on icon "eye-invisible" at bounding box center [339, 440] width 10 height 9
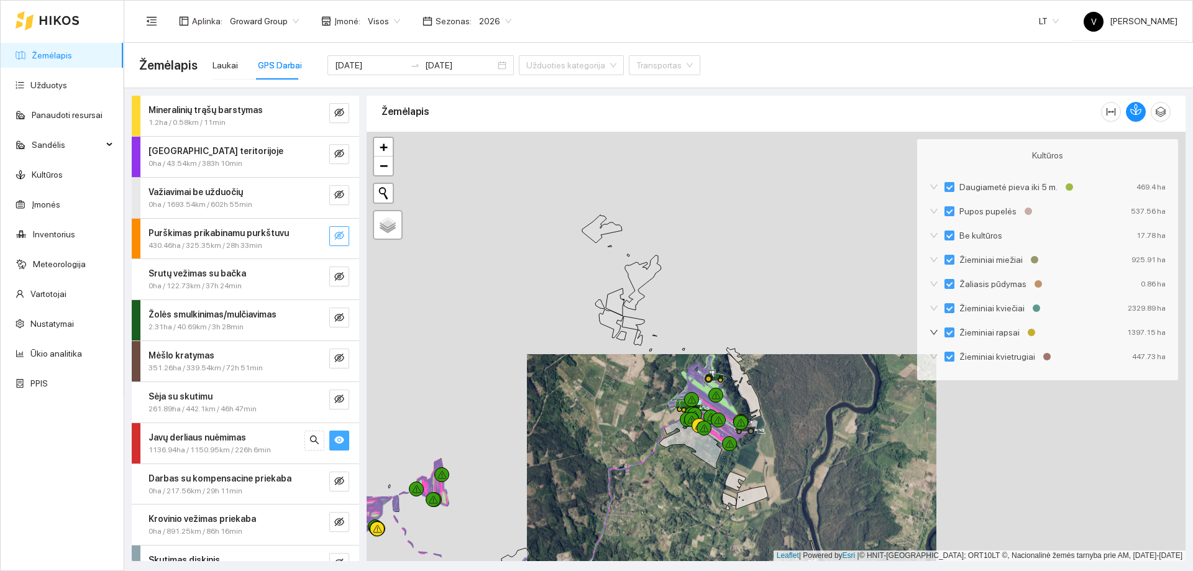
drag, startPoint x: 591, startPoint y: 377, endPoint x: 602, endPoint y: 421, distance: 45.5
click at [602, 347] on div at bounding box center [776, 347] width 819 height 430
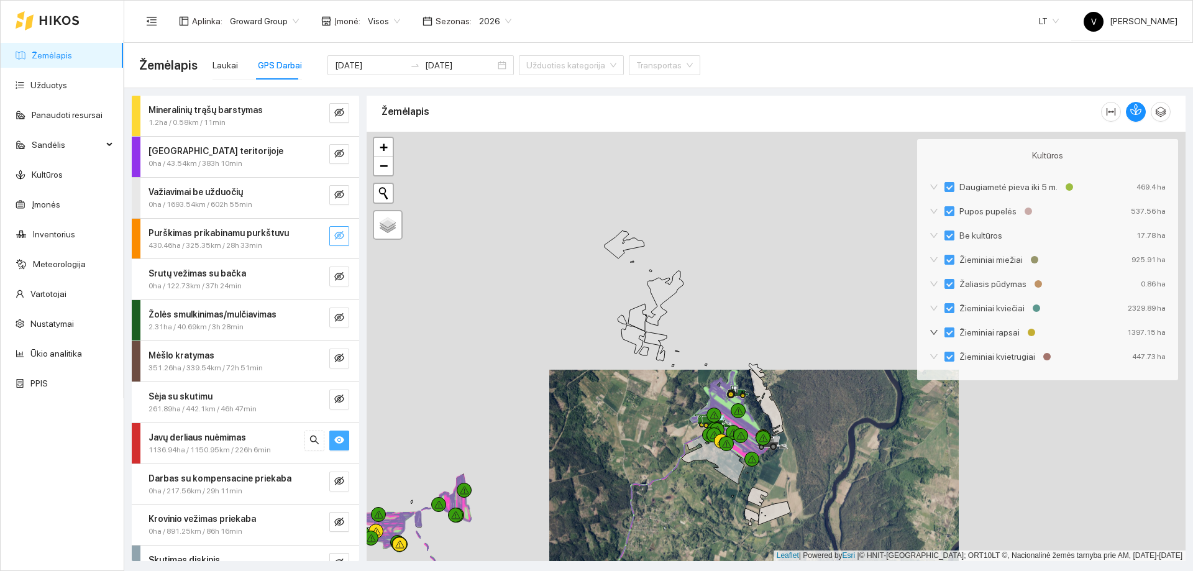
drag, startPoint x: 633, startPoint y: 410, endPoint x: 618, endPoint y: 475, distance: 66.8
click at [618, 347] on div at bounding box center [776, 347] width 819 height 430
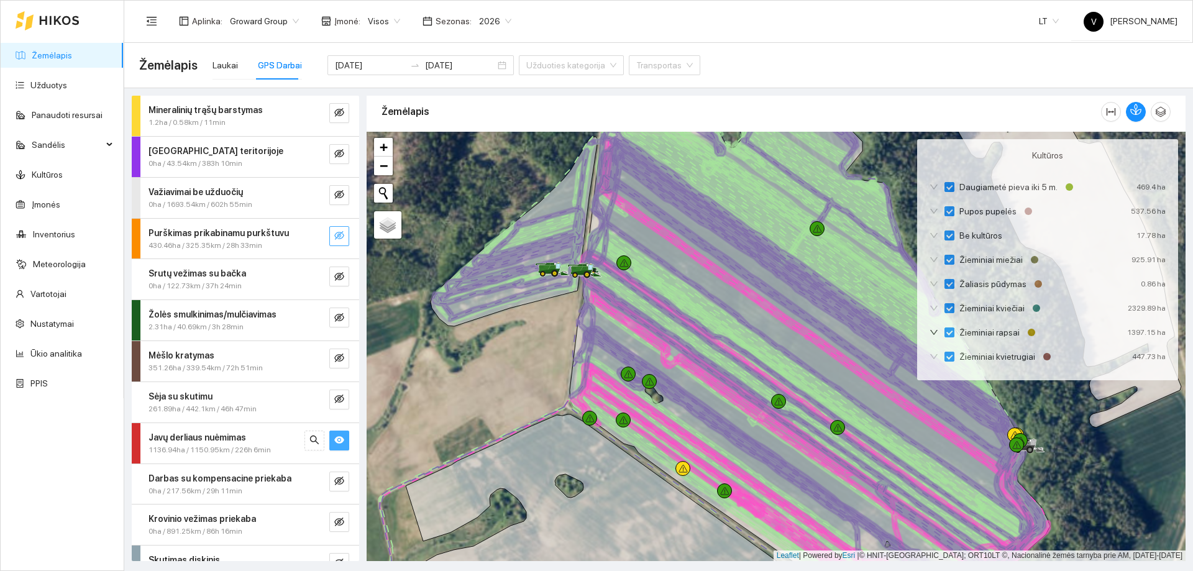
drag, startPoint x: 761, startPoint y: 344, endPoint x: 715, endPoint y: 361, distance: 48.4
click at [715, 347] on icon at bounding box center [813, 394] width 450 height 334
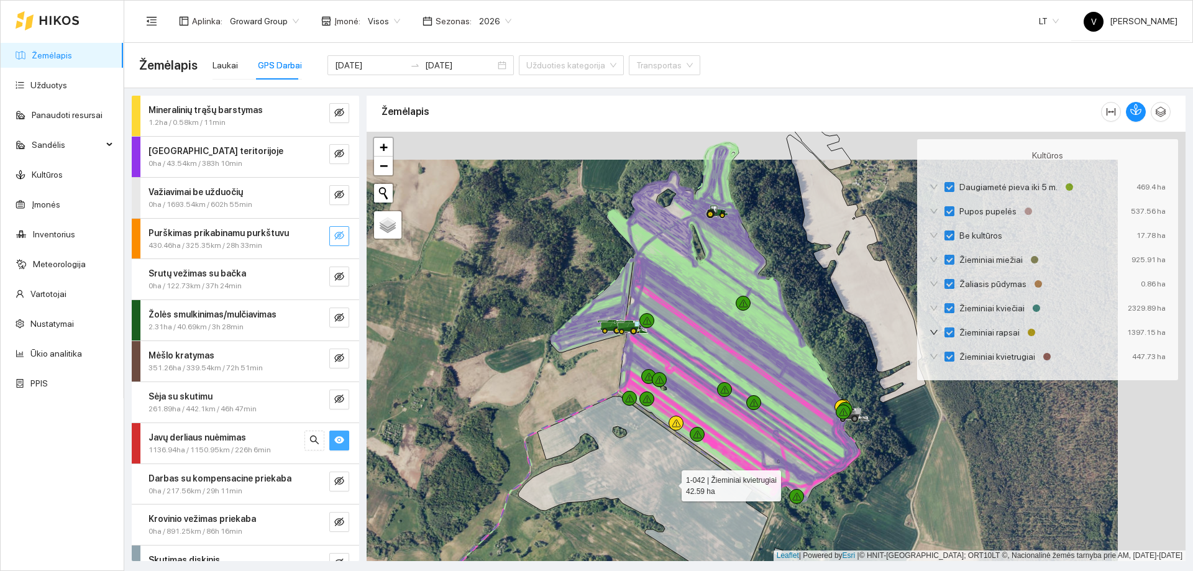
click at [671, 347] on icon at bounding box center [643, 497] width 250 height 200
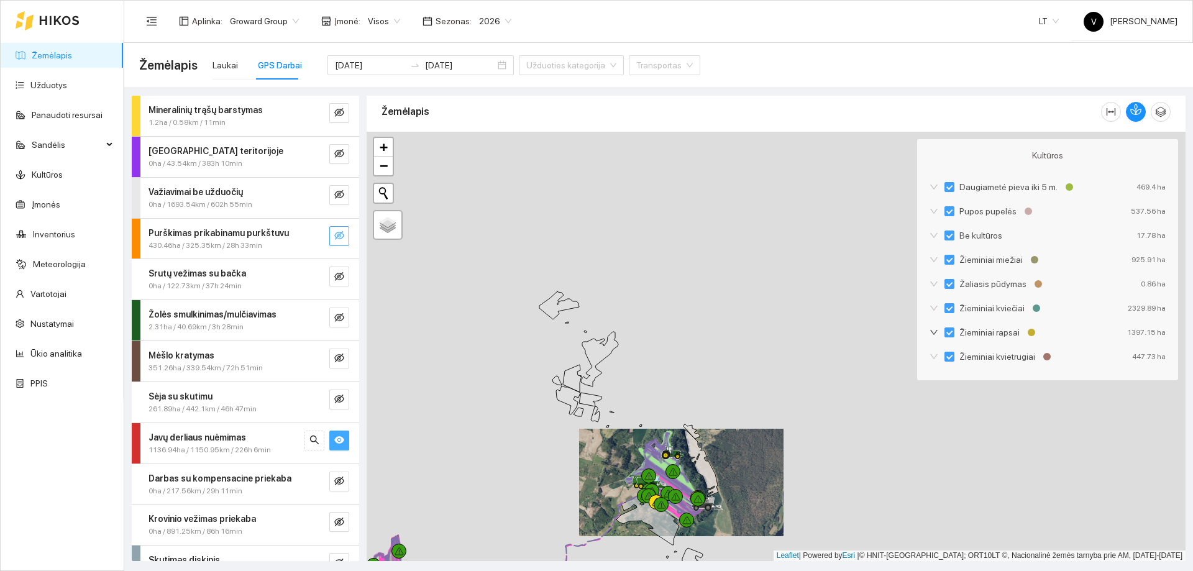
drag, startPoint x: 594, startPoint y: 419, endPoint x: 597, endPoint y: 433, distance: 14.0
click at [600, 347] on icon at bounding box center [595, 415] width 9 height 16
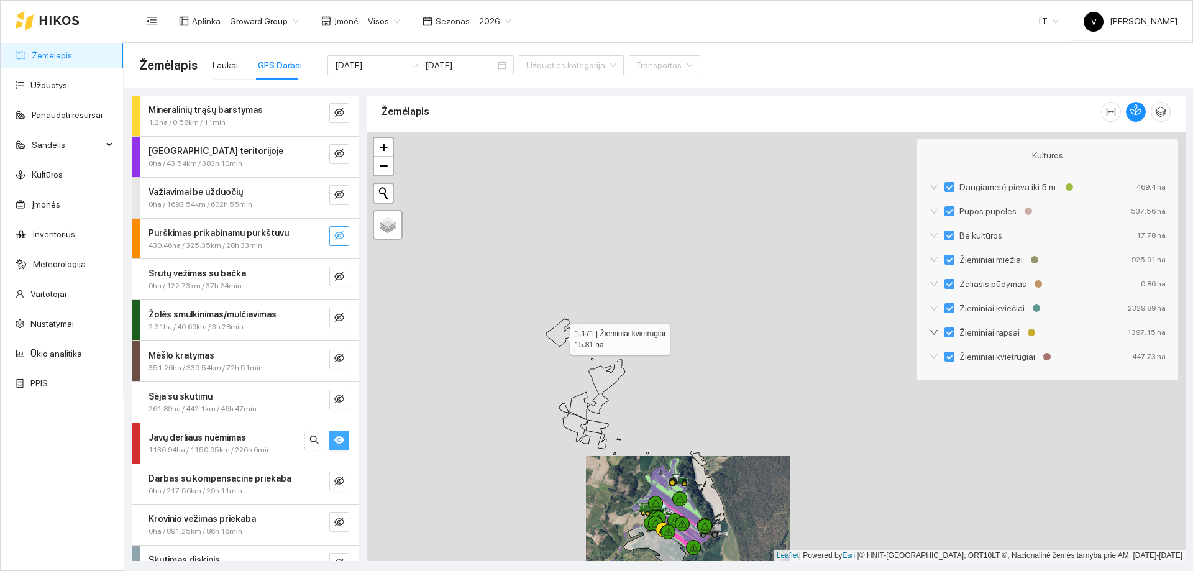
click at [559, 336] on icon at bounding box center [566, 333] width 40 height 28
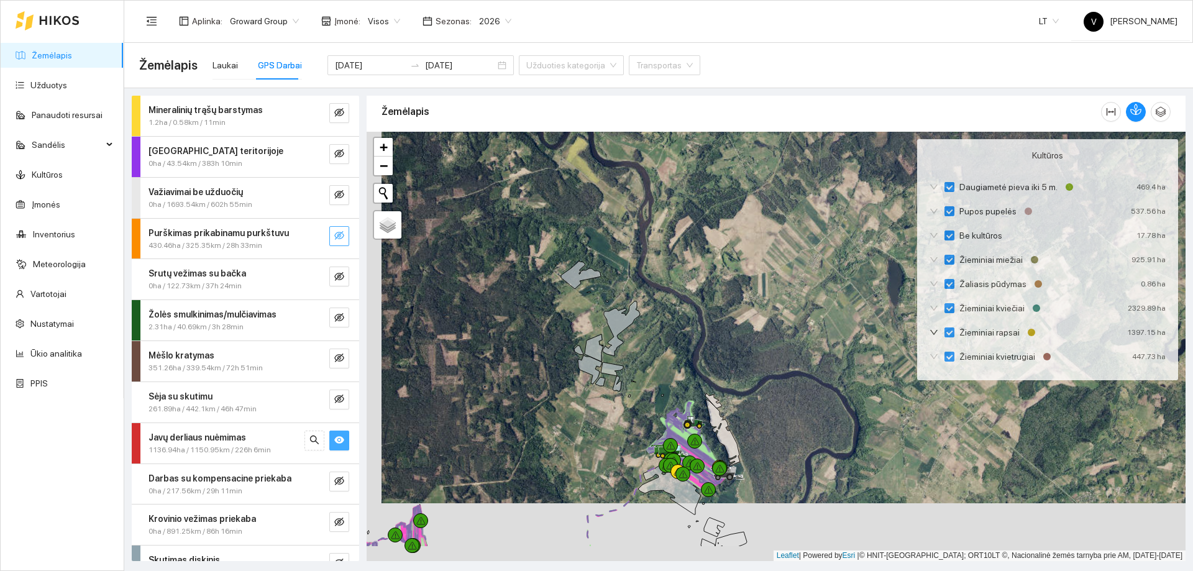
drag, startPoint x: 670, startPoint y: 352, endPoint x: 680, endPoint y: 304, distance: 49.5
click at [680, 304] on div at bounding box center [776, 347] width 819 height 430
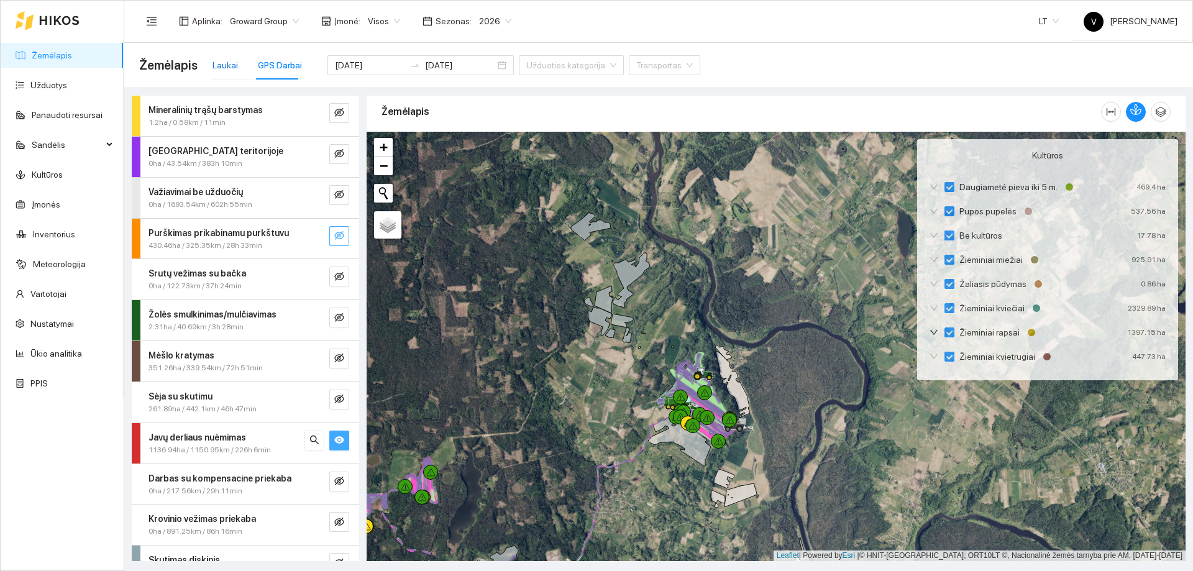
click at [229, 70] on div "Laukai" at bounding box center [225, 65] width 25 height 14
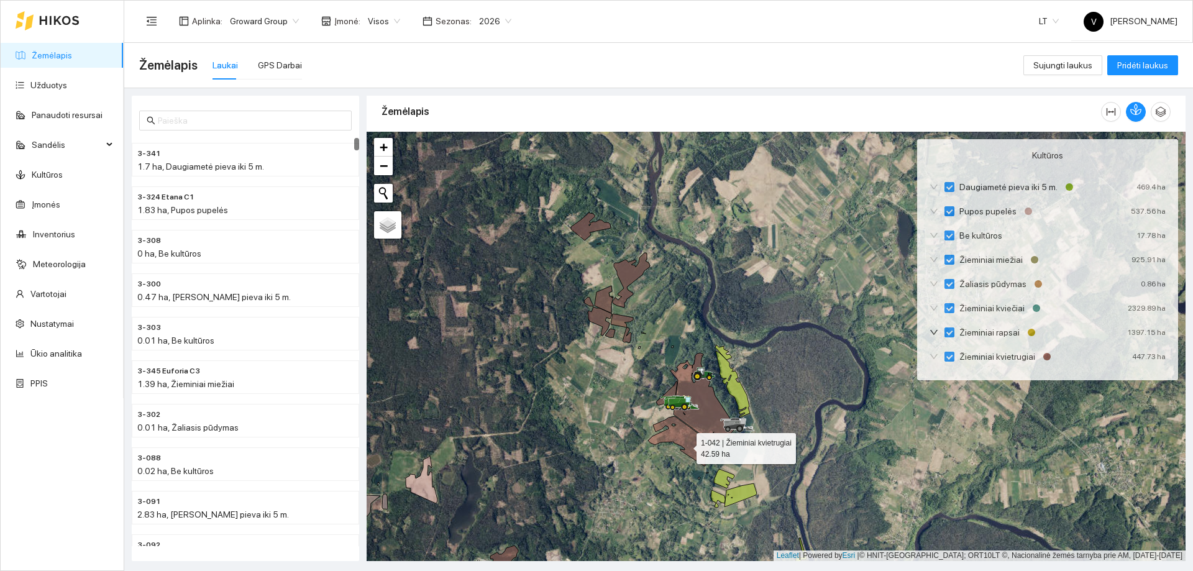
click at [686, 347] on icon at bounding box center [679, 441] width 63 height 50
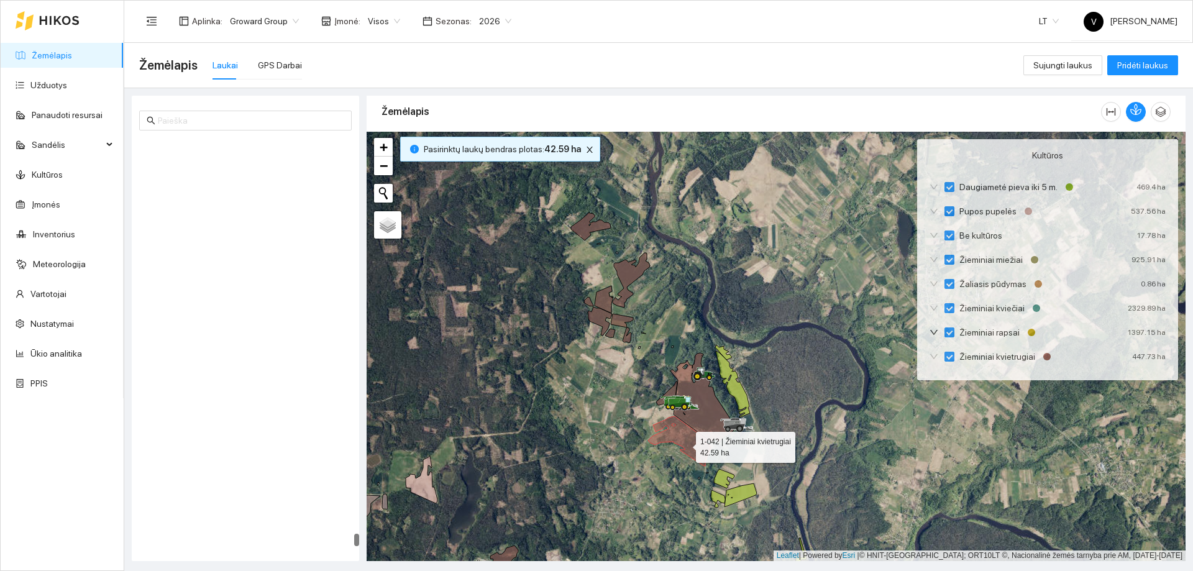
scroll to position [22242, 0]
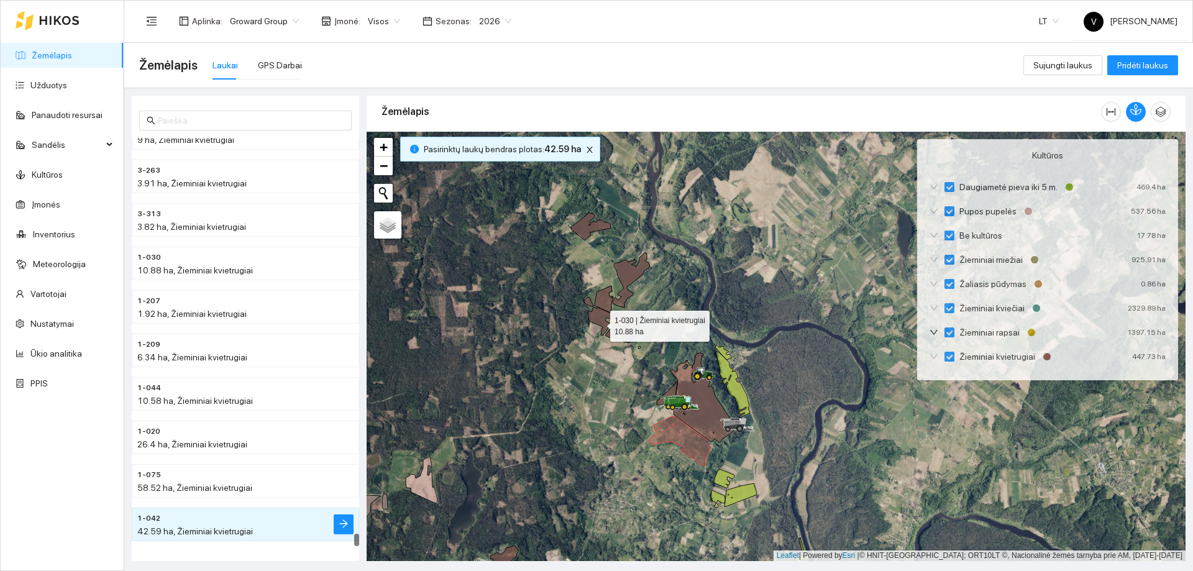
click at [599, 323] on icon at bounding box center [600, 321] width 24 height 29
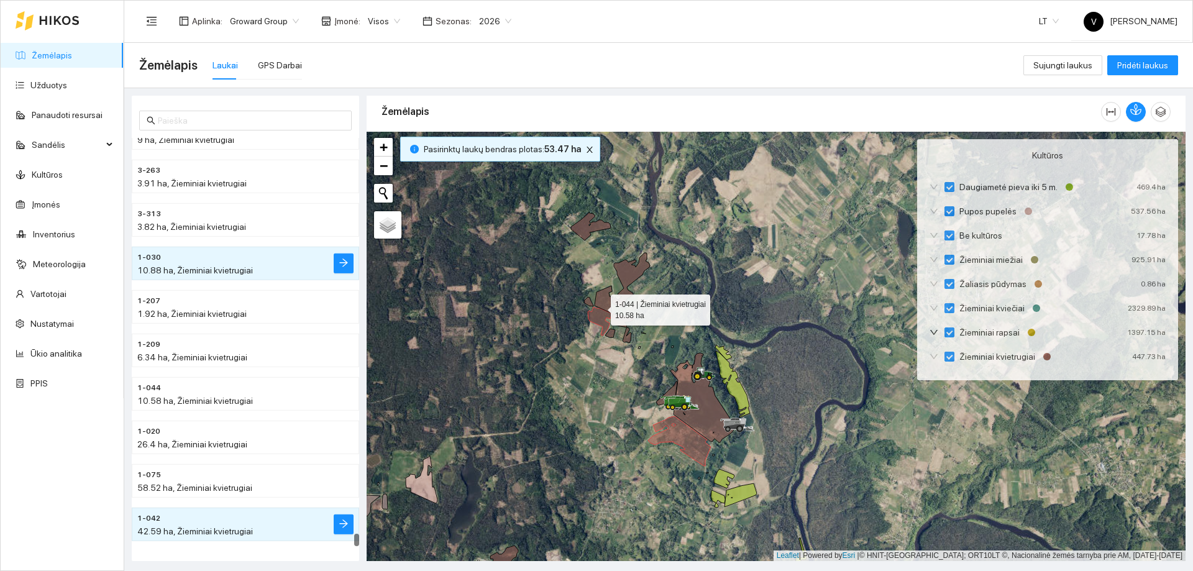
click at [600, 305] on icon at bounding box center [604, 299] width 19 height 27
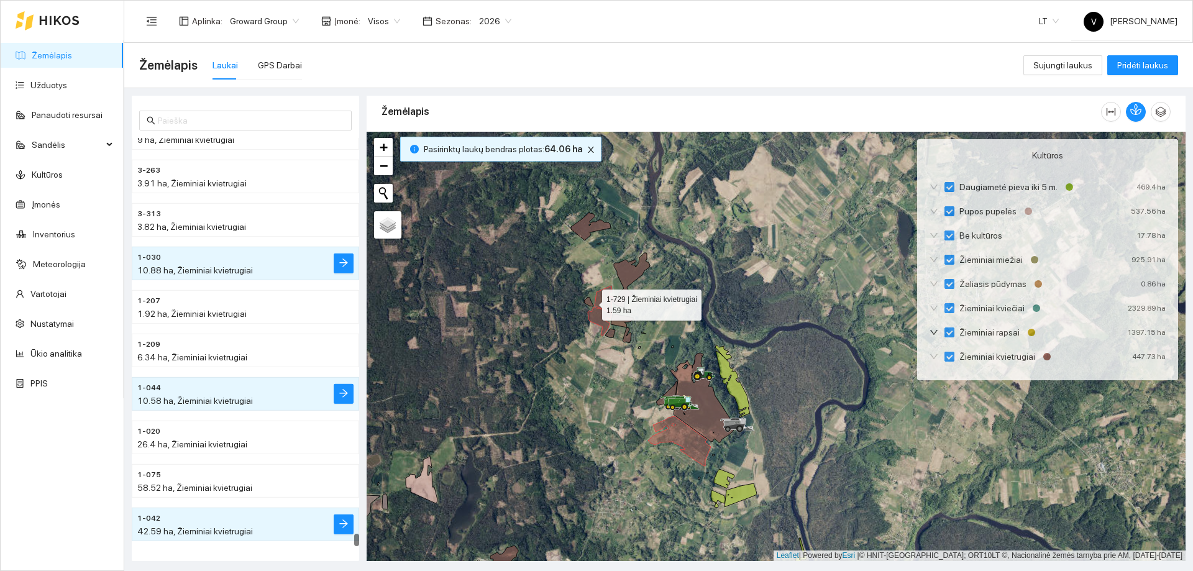
click at [590, 302] on icon at bounding box center [588, 301] width 9 height 9
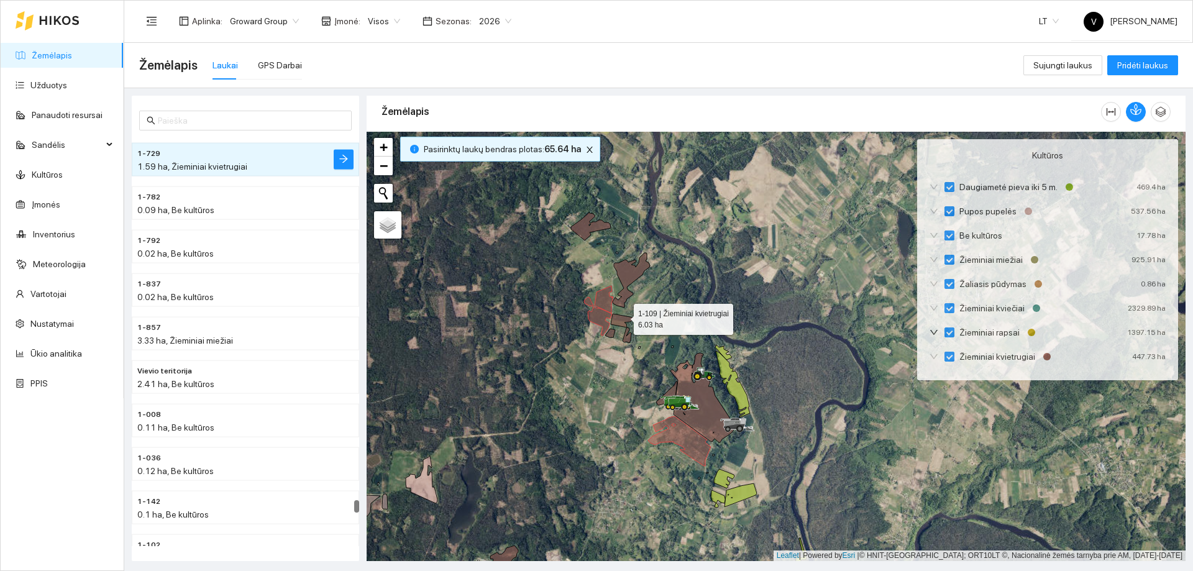
click at [623, 316] on icon at bounding box center [622, 321] width 22 height 14
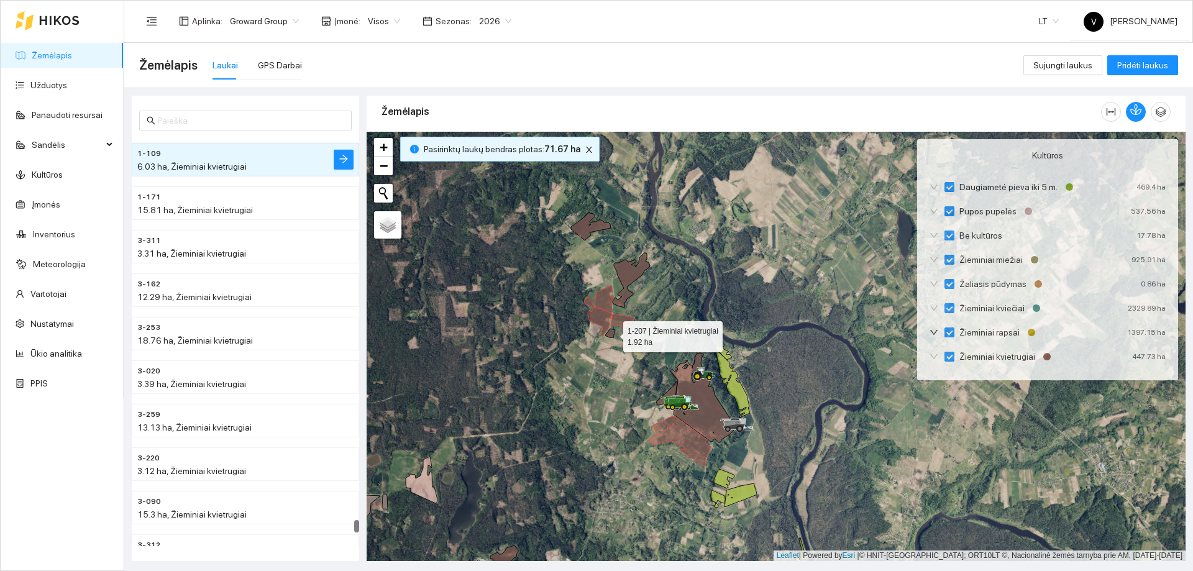
click at [611, 335] on icon at bounding box center [610, 333] width 10 height 9
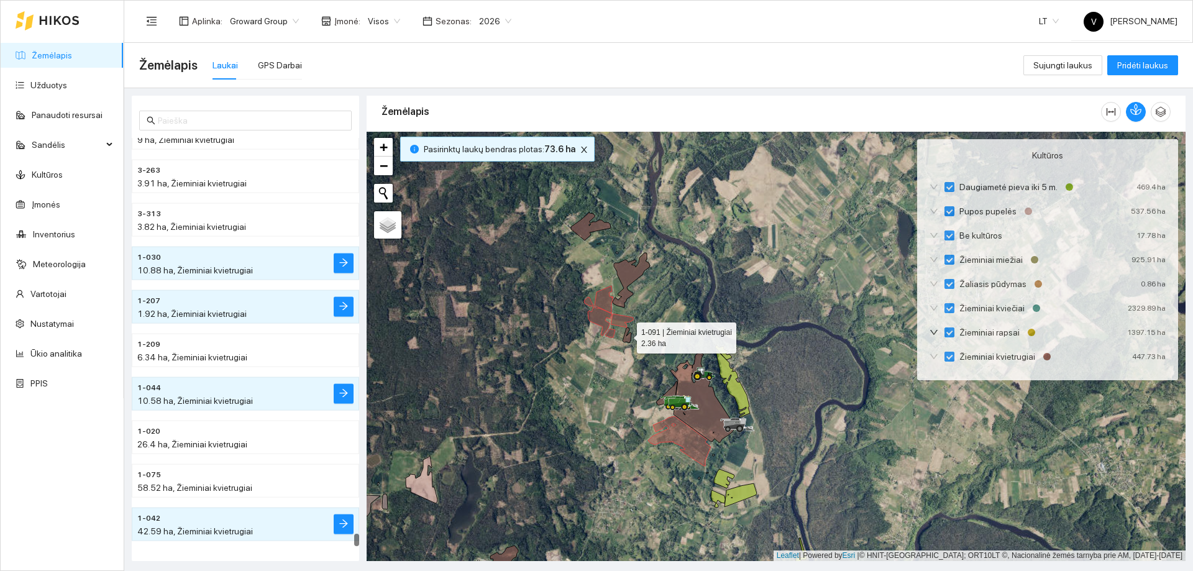
click at [626, 335] on icon at bounding box center [627, 336] width 9 height 16
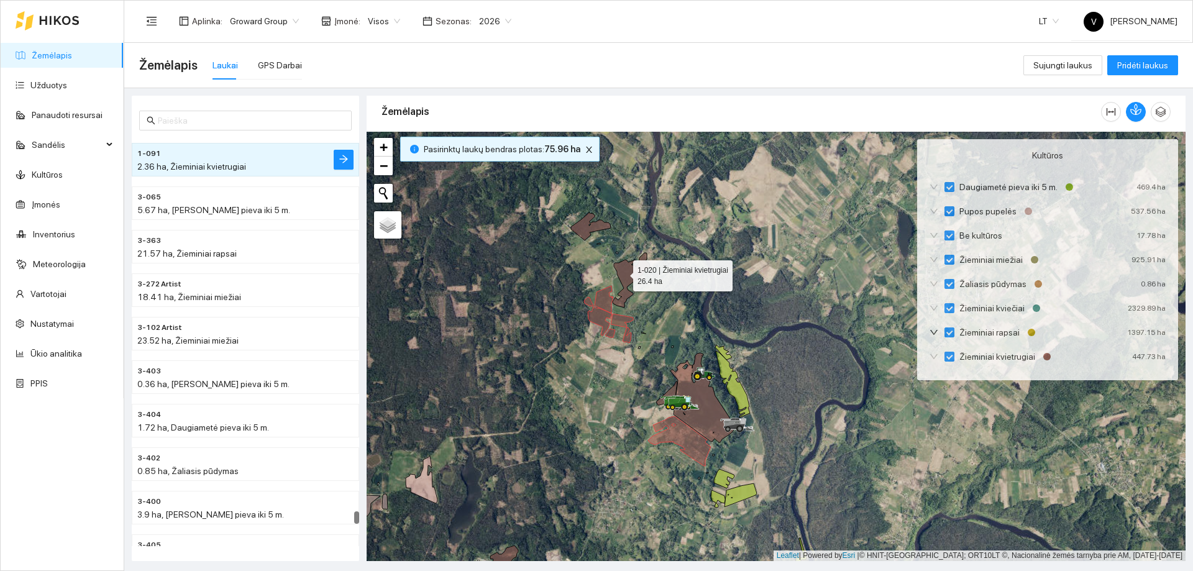
click at [622, 273] on icon at bounding box center [631, 280] width 37 height 55
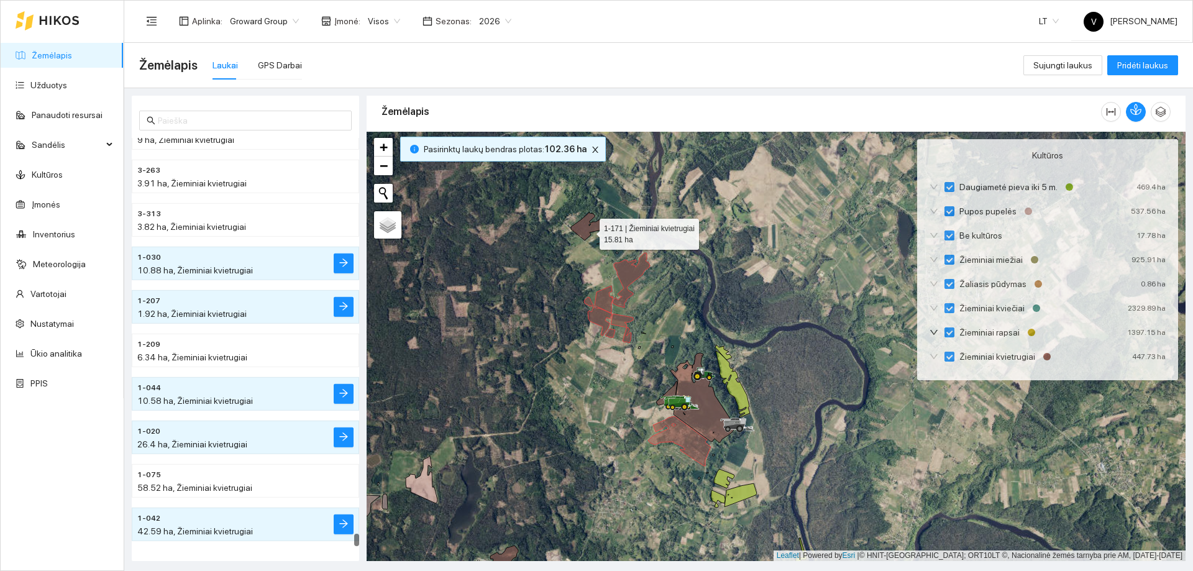
click at [589, 231] on icon at bounding box center [591, 227] width 40 height 28
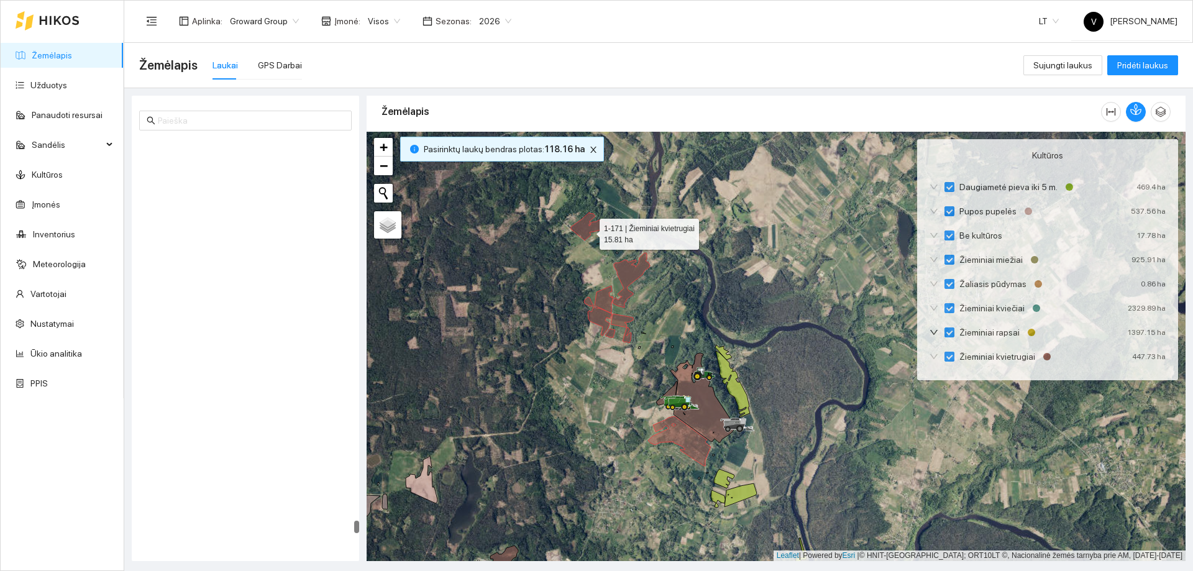
scroll to position [21524, 0]
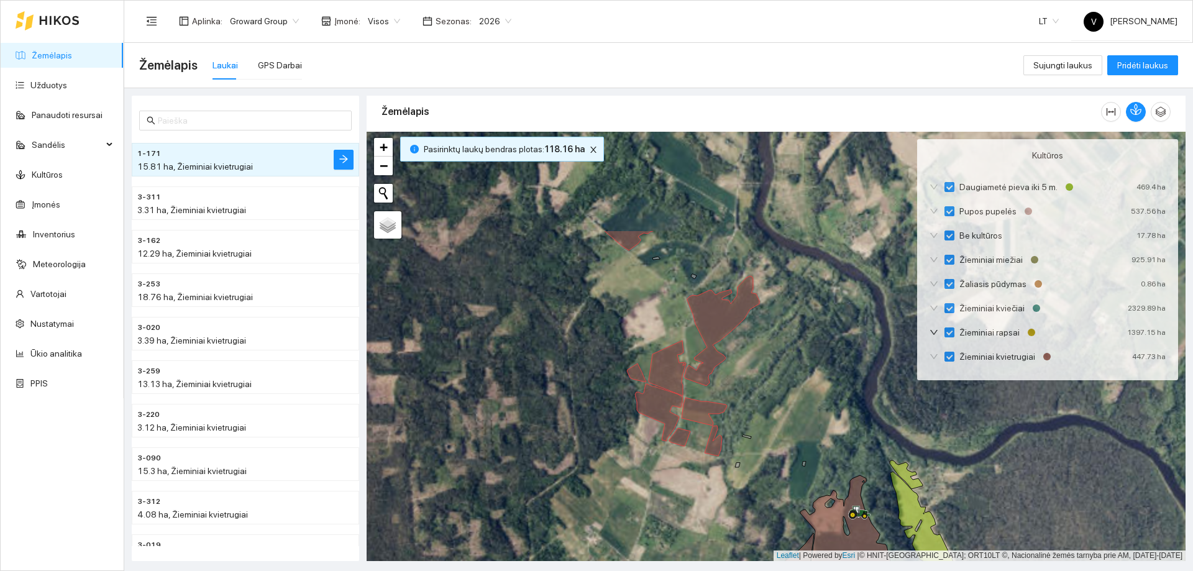
drag, startPoint x: 682, startPoint y: 331, endPoint x: 661, endPoint y: 415, distance: 85.9
click at [661, 347] on icon at bounding box center [659, 412] width 48 height 57
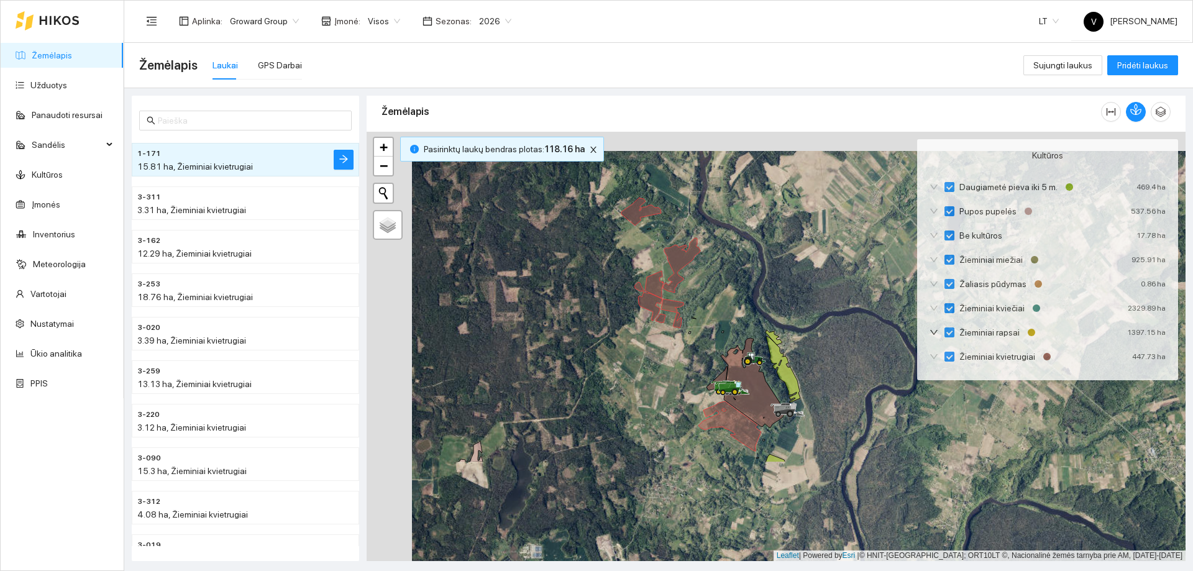
drag, startPoint x: 661, startPoint y: 502, endPoint x: 641, endPoint y: 303, distance: 199.3
click at [641, 303] on div at bounding box center [776, 347] width 819 height 430
